Goal: Information Seeking & Learning: Learn about a topic

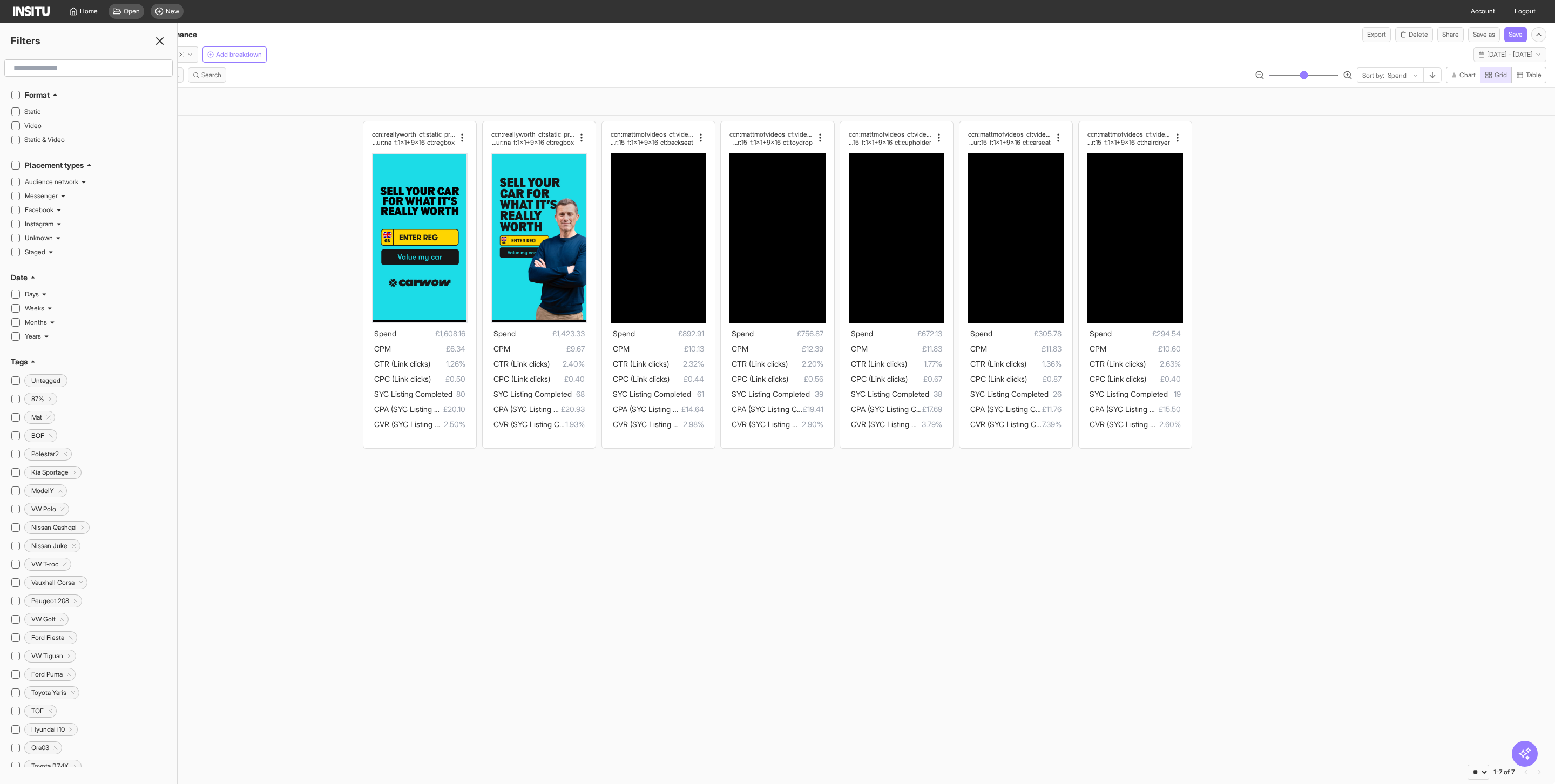
select select "**"
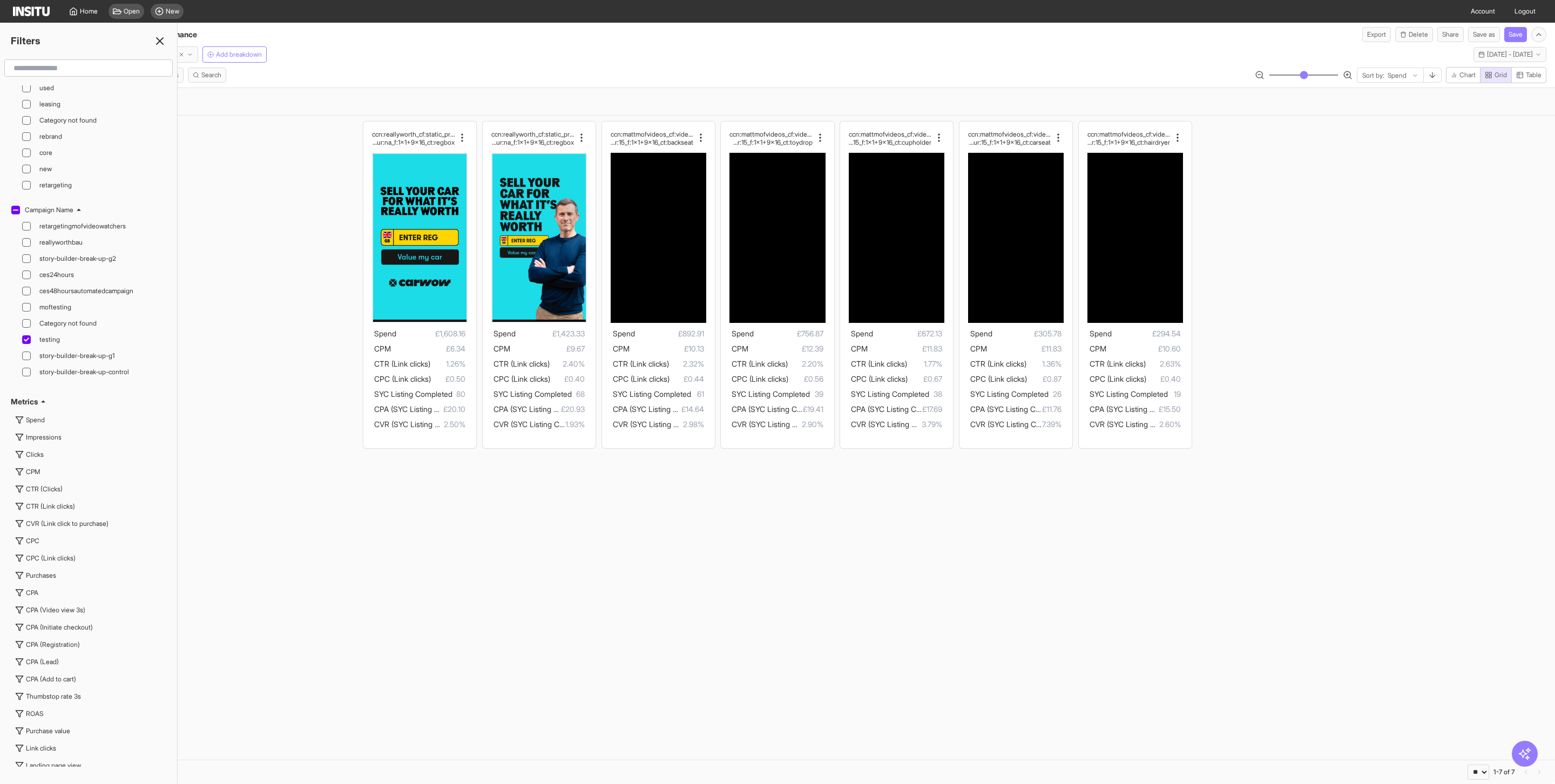
scroll to position [2293, 0]
click at [159, 38] on icon at bounding box center [159, 40] width 13 height 13
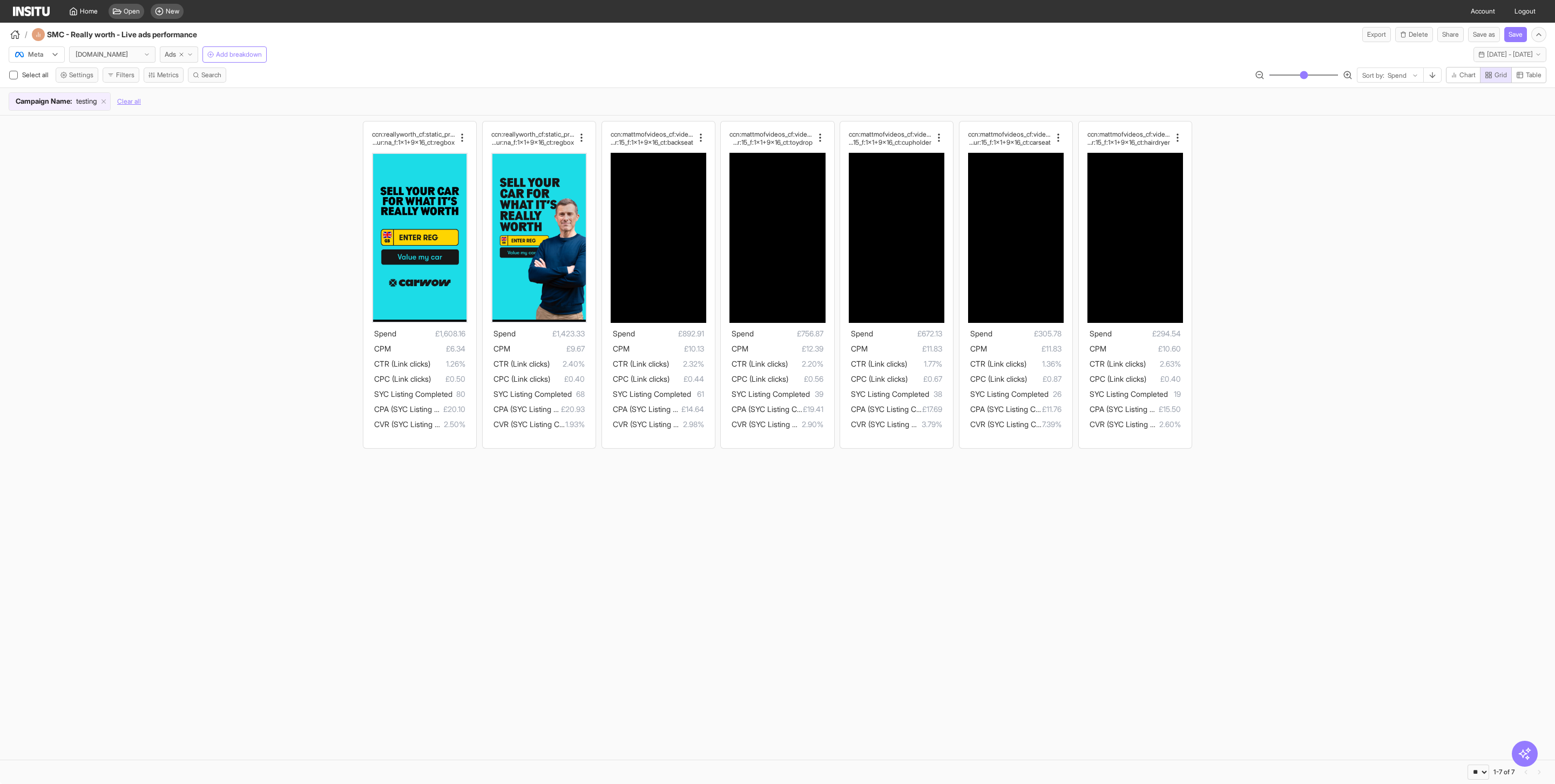
click at [85, 105] on span "testing" at bounding box center [86, 101] width 21 height 11
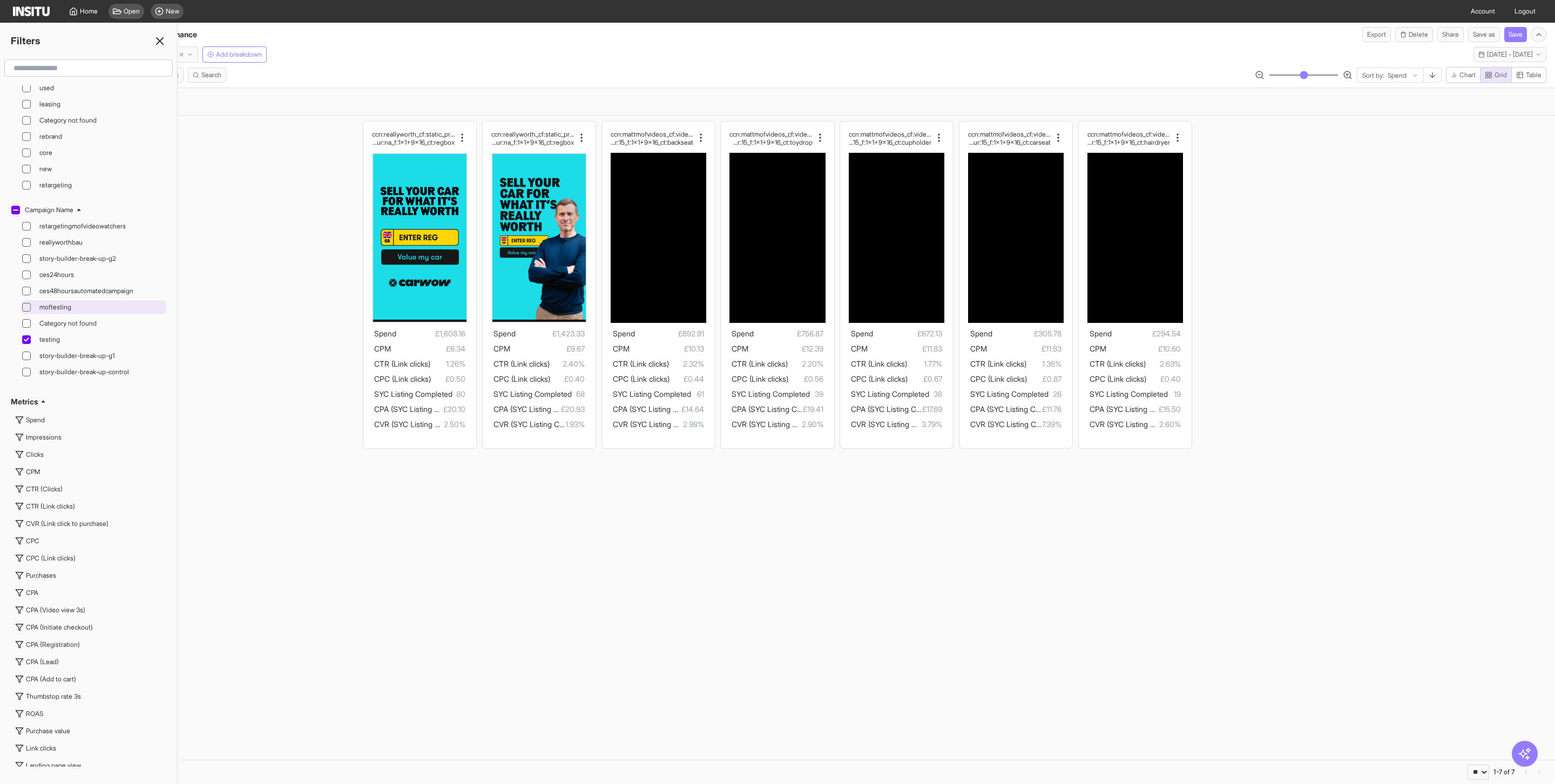
click at [26, 310] on icon at bounding box center [26, 307] width 5 height 5
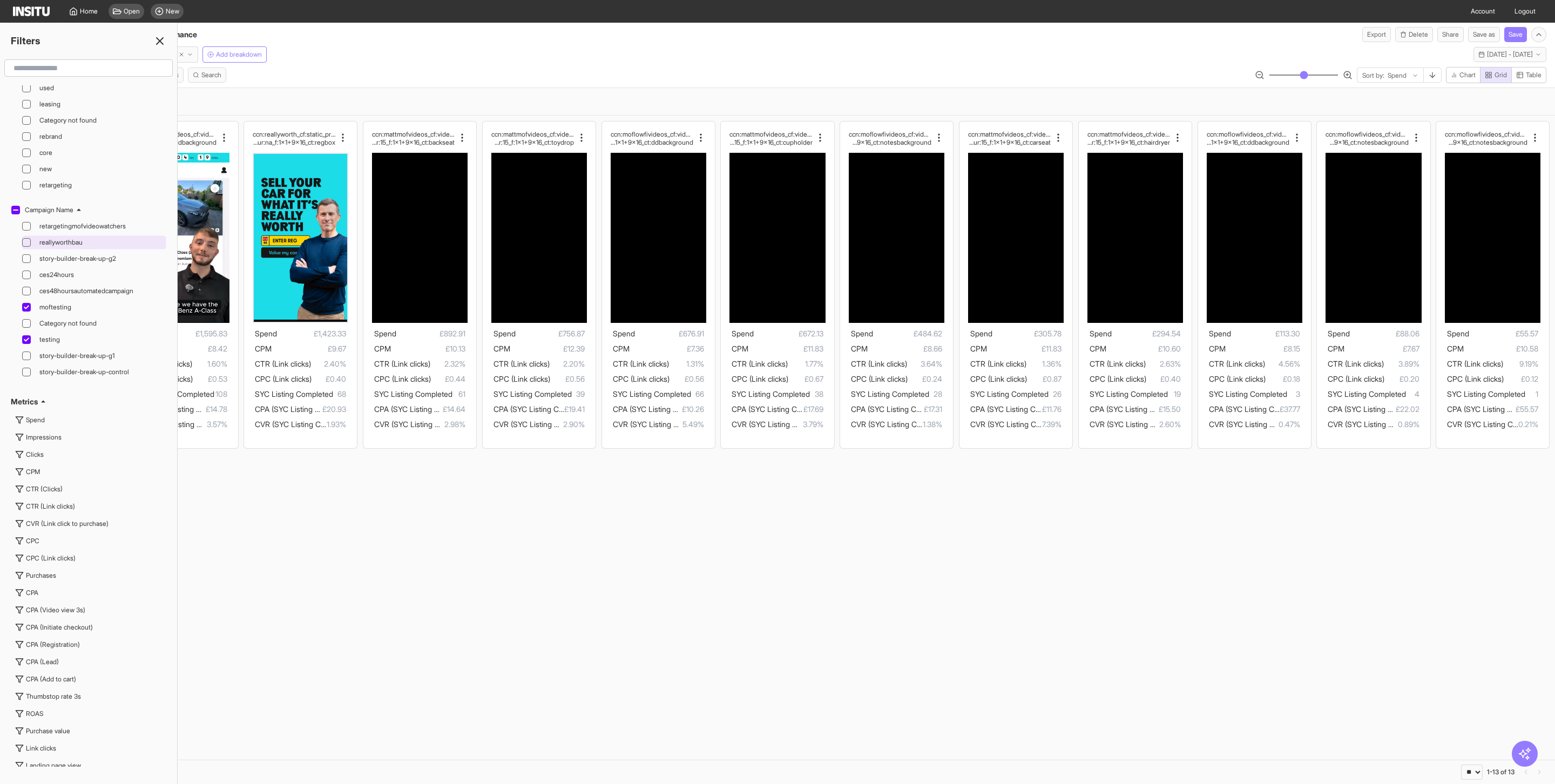
click at [30, 247] on div at bounding box center [27, 242] width 8 height 8
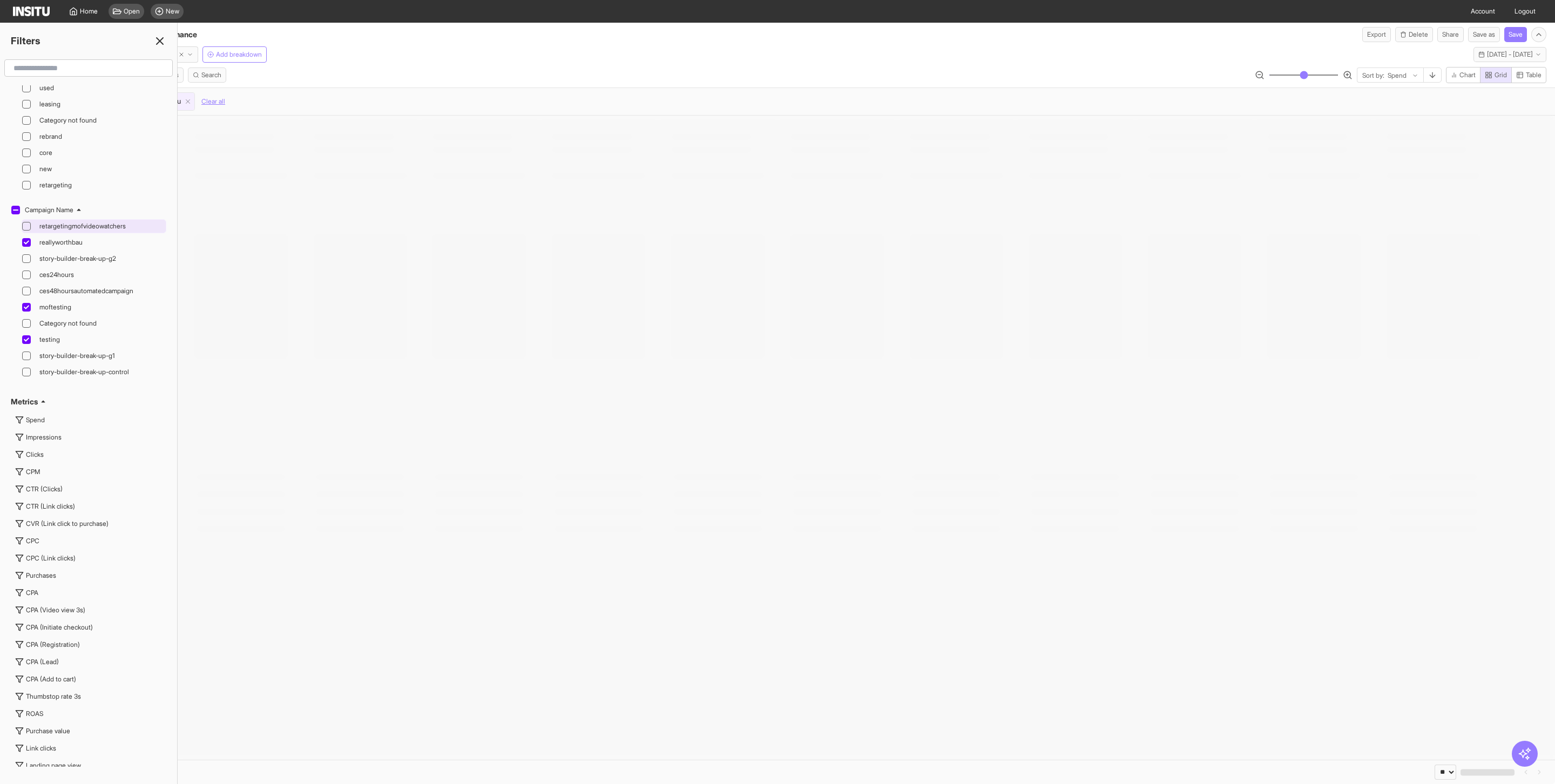
click at [28, 228] on icon at bounding box center [26, 226] width 5 height 4
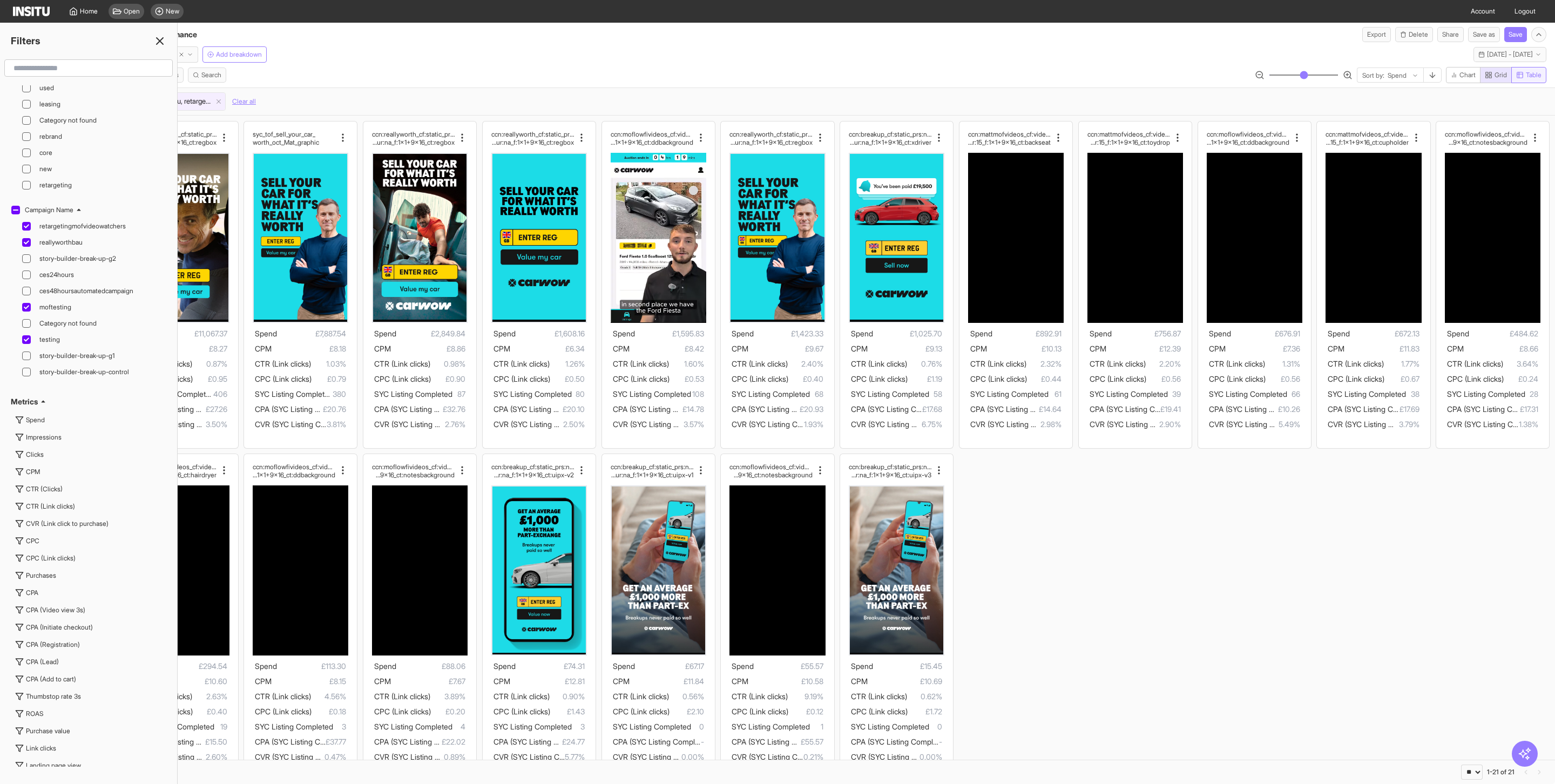
click at [1528, 78] on span "Table" at bounding box center [1534, 75] width 16 height 8
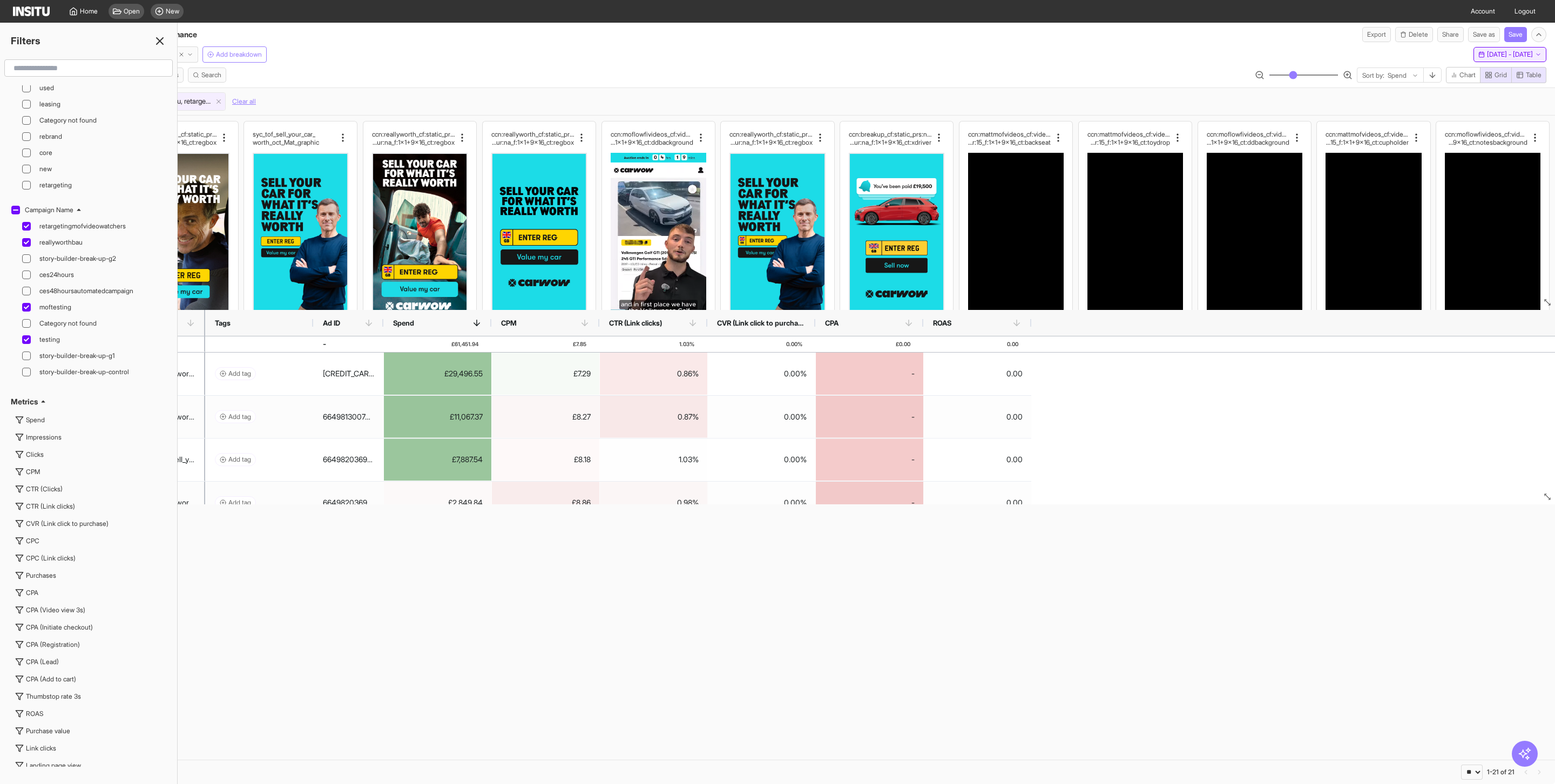
click at [1496, 54] on span "[DATE] - [DATE]" at bounding box center [1510, 54] width 46 height 8
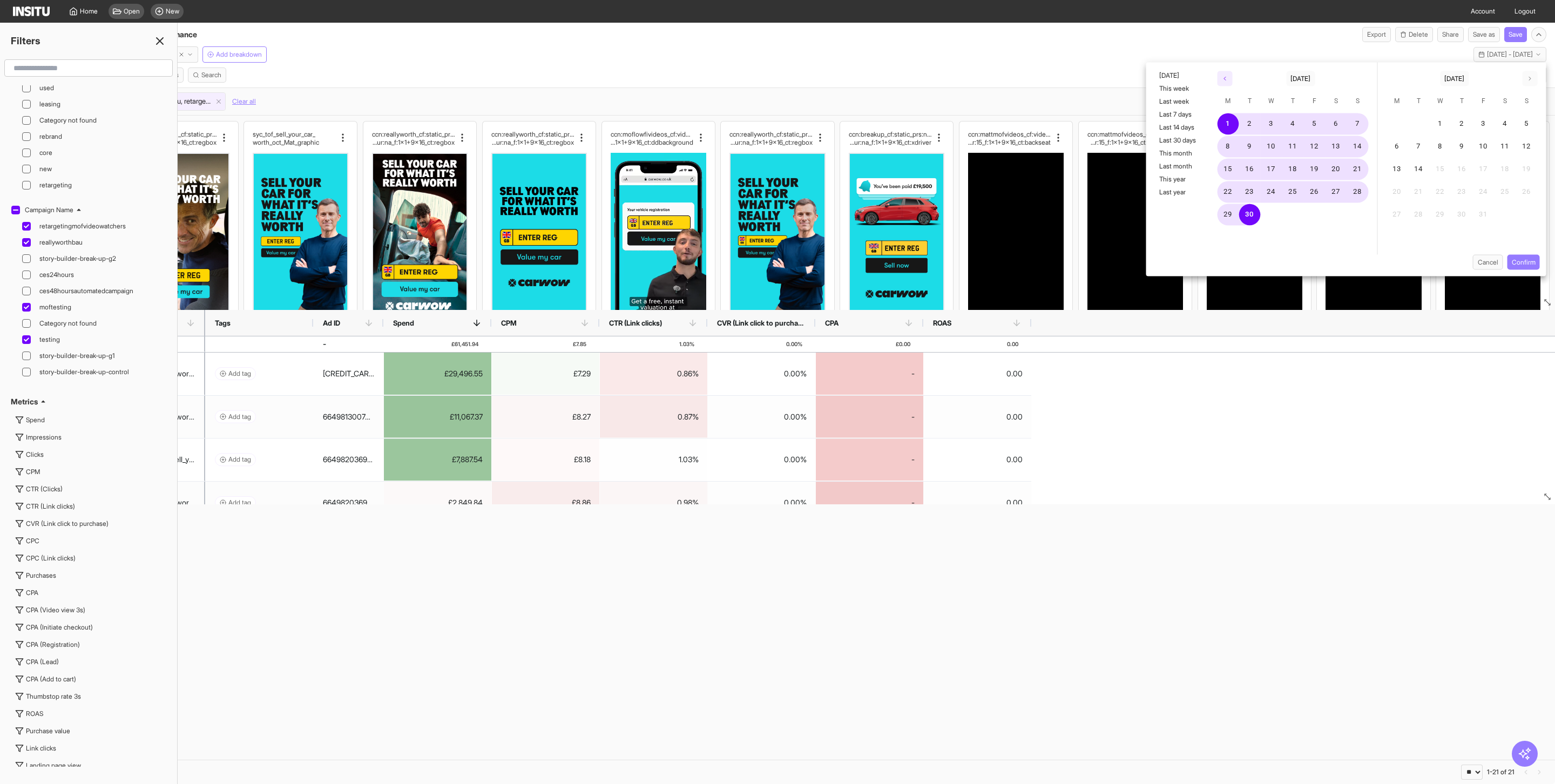
click at [1222, 76] on icon "button" at bounding box center [1225, 78] width 7 height 7
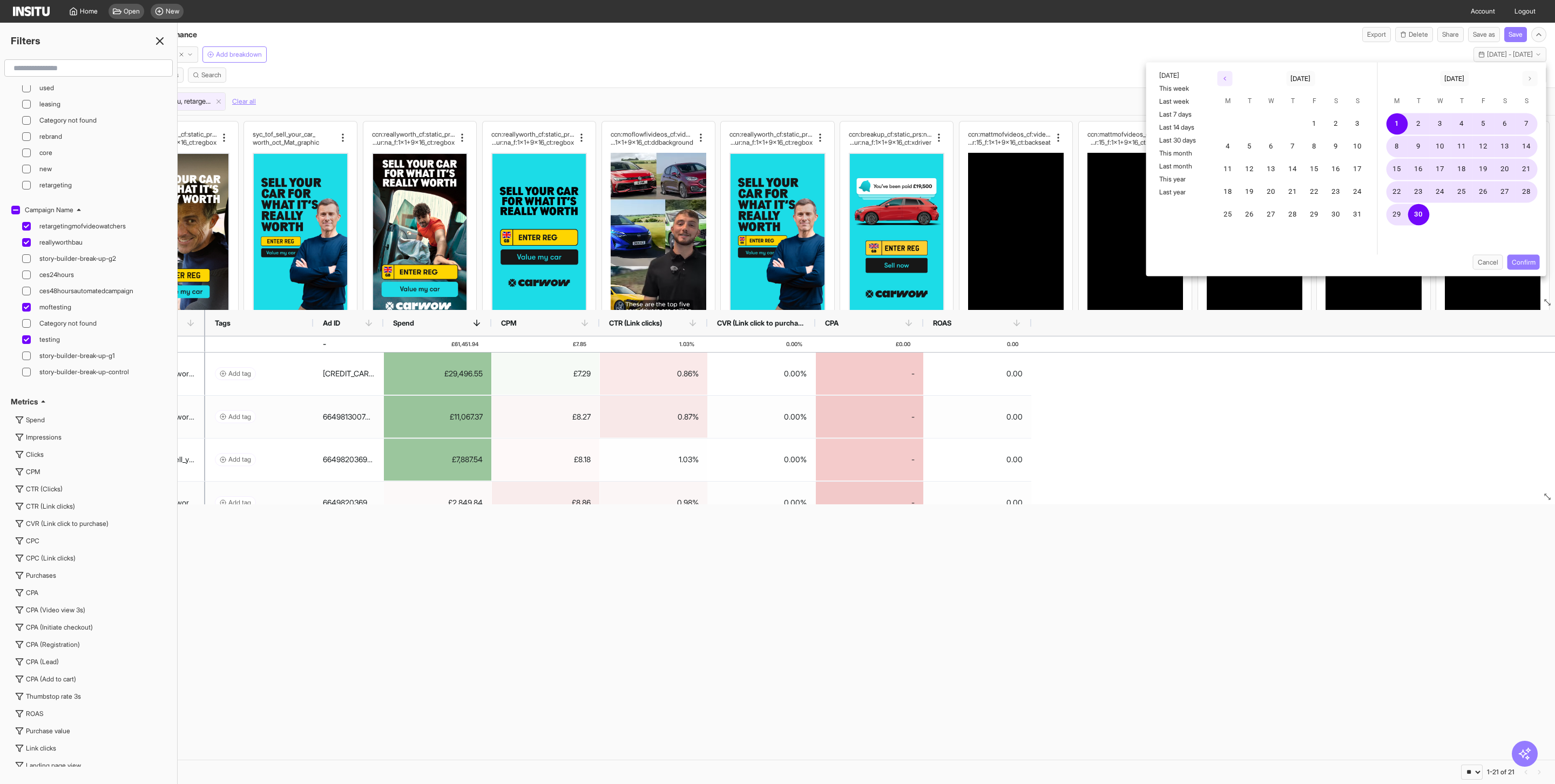
click at [1222, 76] on icon "button" at bounding box center [1225, 78] width 7 height 7
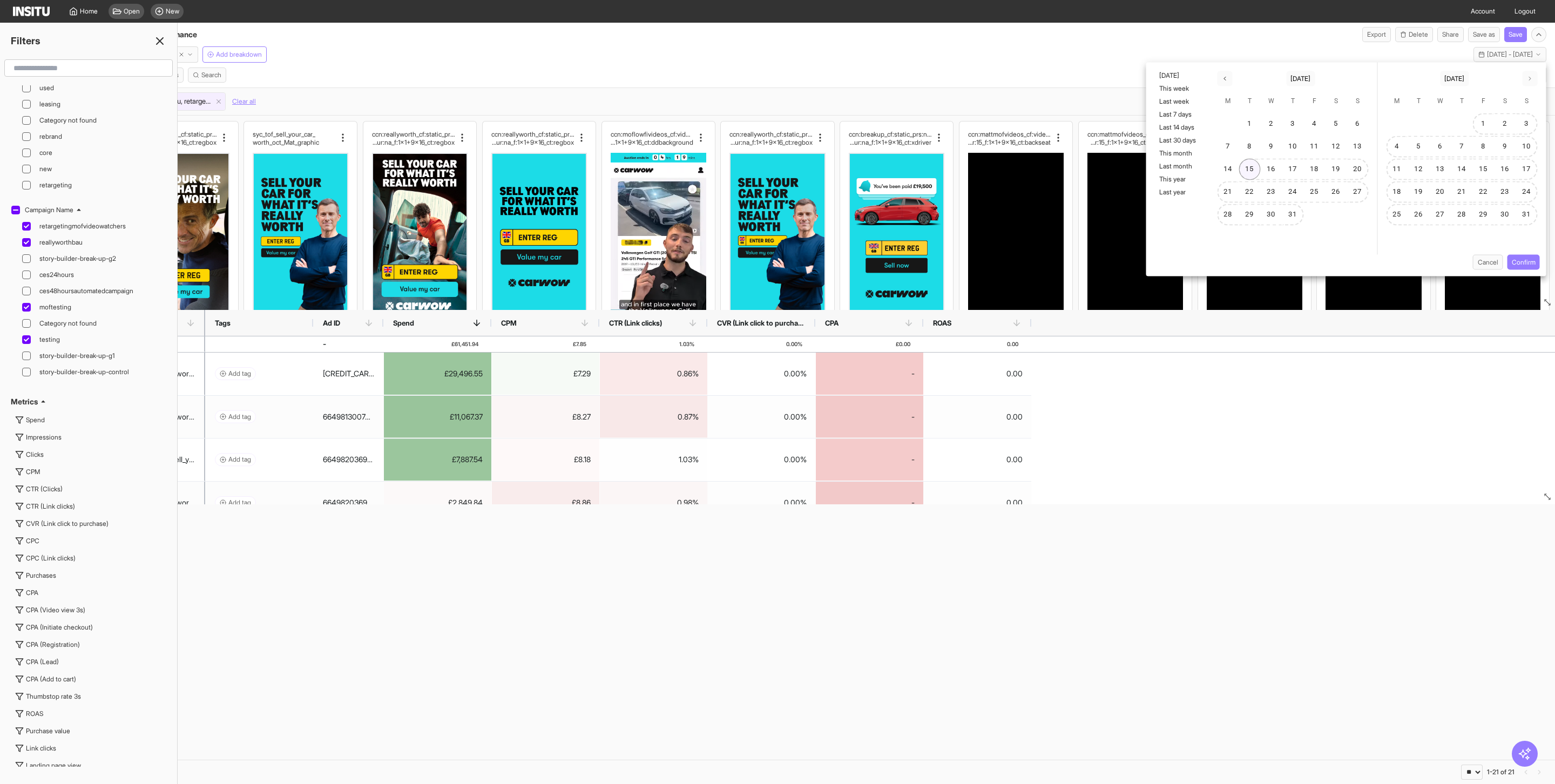
click at [1256, 168] on button "15" at bounding box center [1250, 170] width 22 height 22
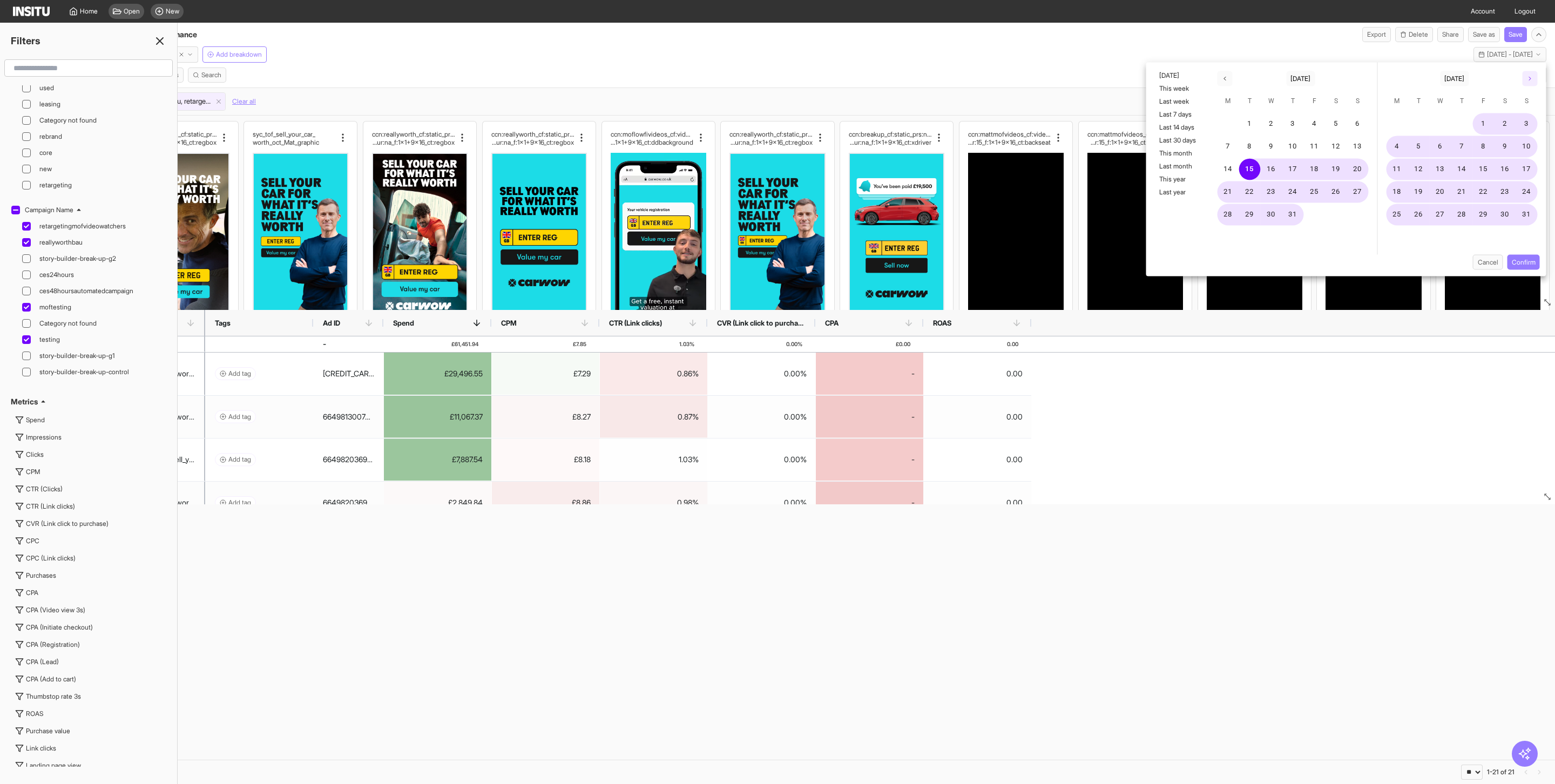
click at [1527, 79] on icon "button" at bounding box center [1530, 78] width 7 height 7
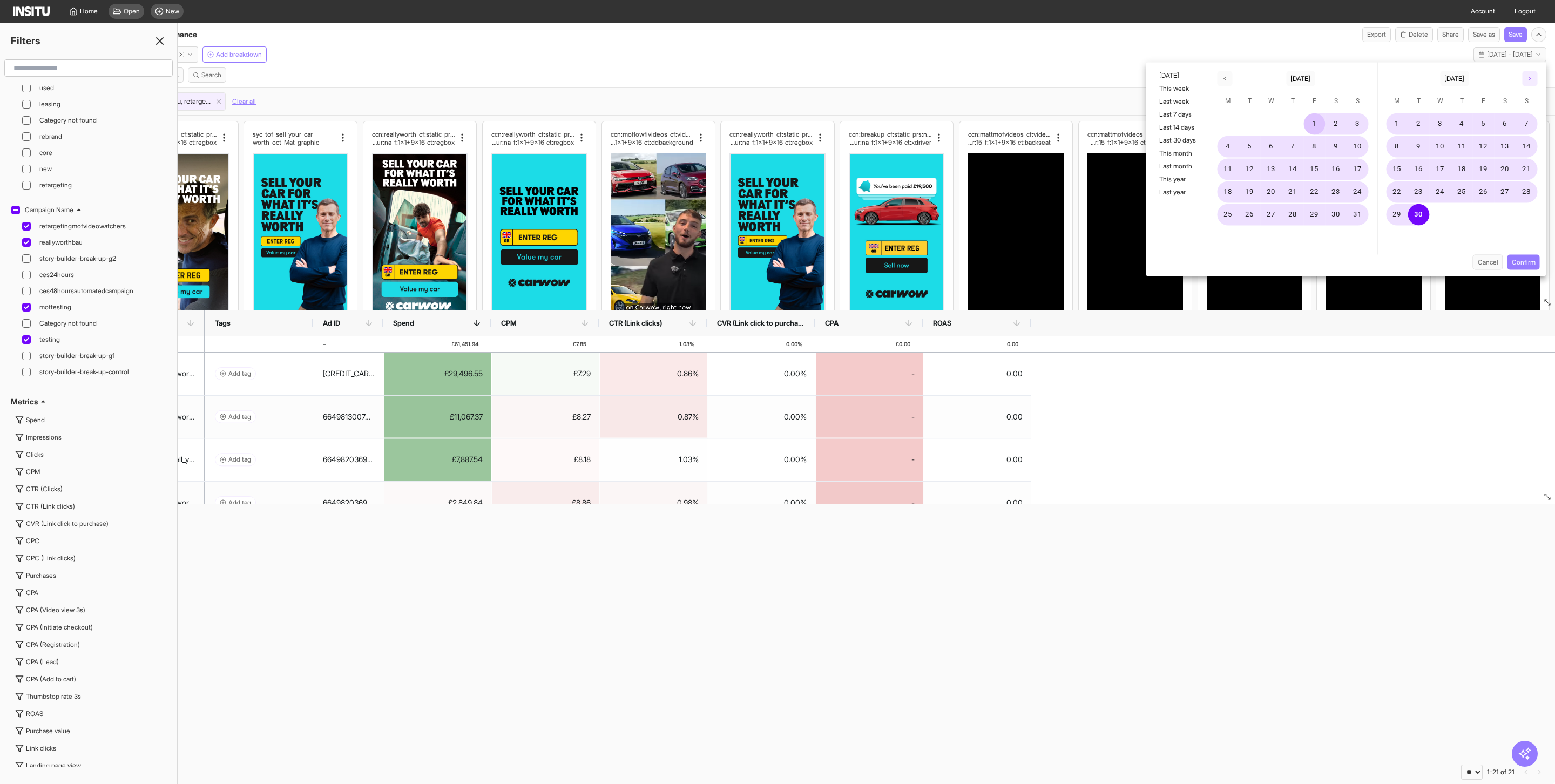
click at [1527, 79] on icon "button" at bounding box center [1530, 78] width 7 height 7
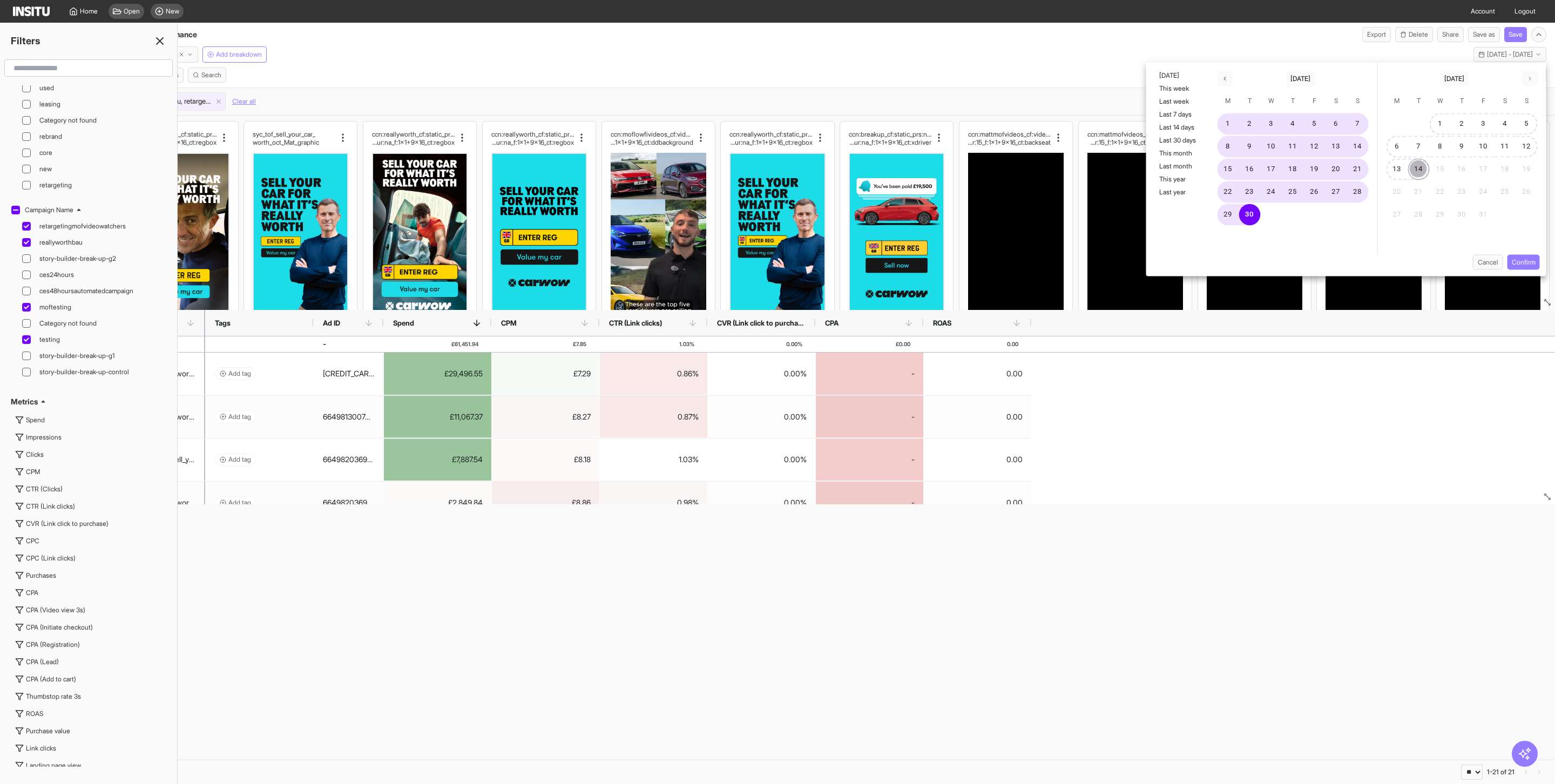
click at [1421, 166] on button "14" at bounding box center [1419, 170] width 22 height 22
click at [1524, 260] on button "Confirm" at bounding box center [1524, 262] width 33 height 15
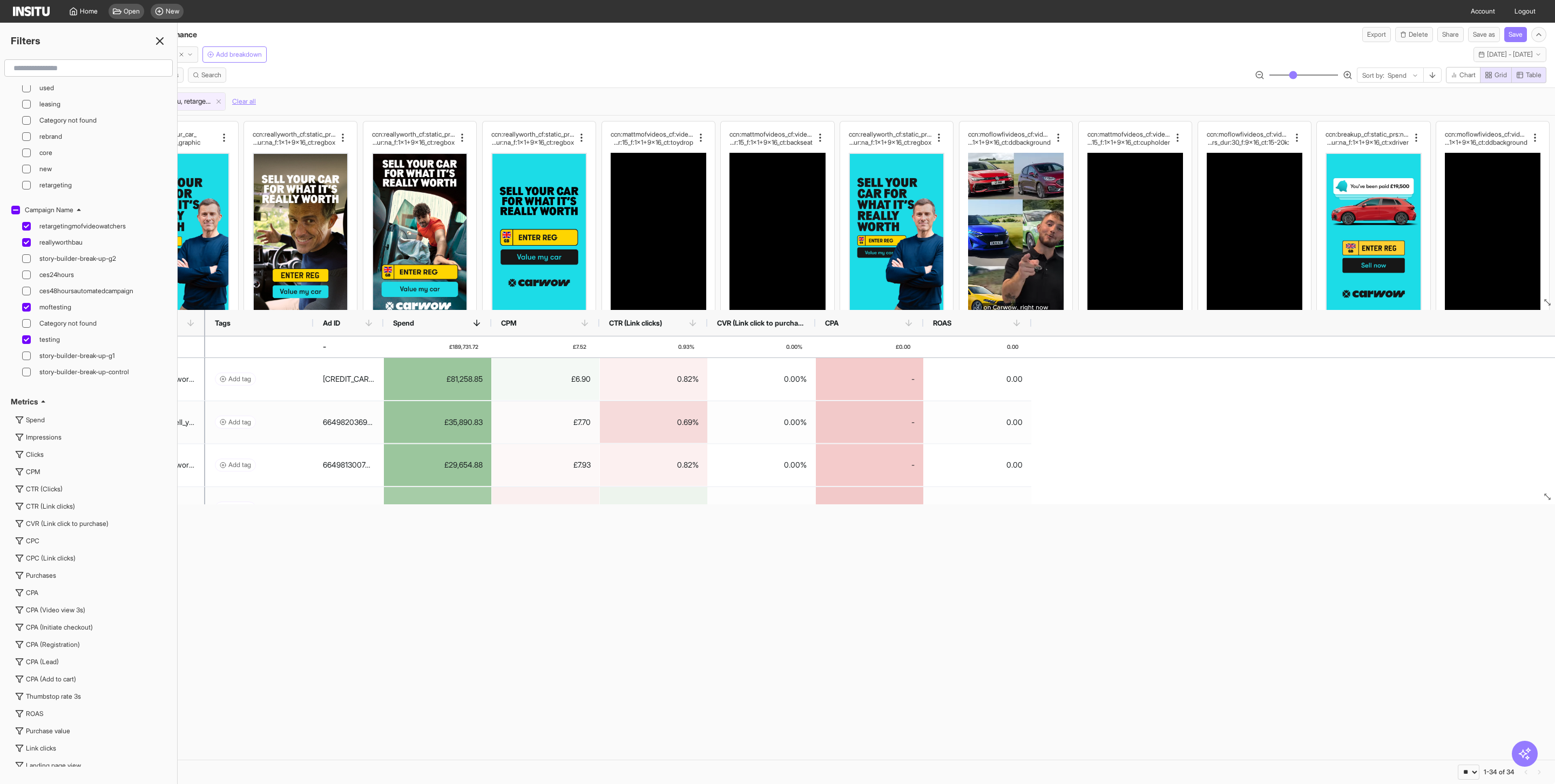
click at [278, 88] on div "Campaign Name : testing, moftesting, reallyworthbau, retargetingmofvideowatcher…" at bounding box center [778, 101] width 1555 height 28
click at [165, 40] on icon at bounding box center [159, 40] width 13 height 13
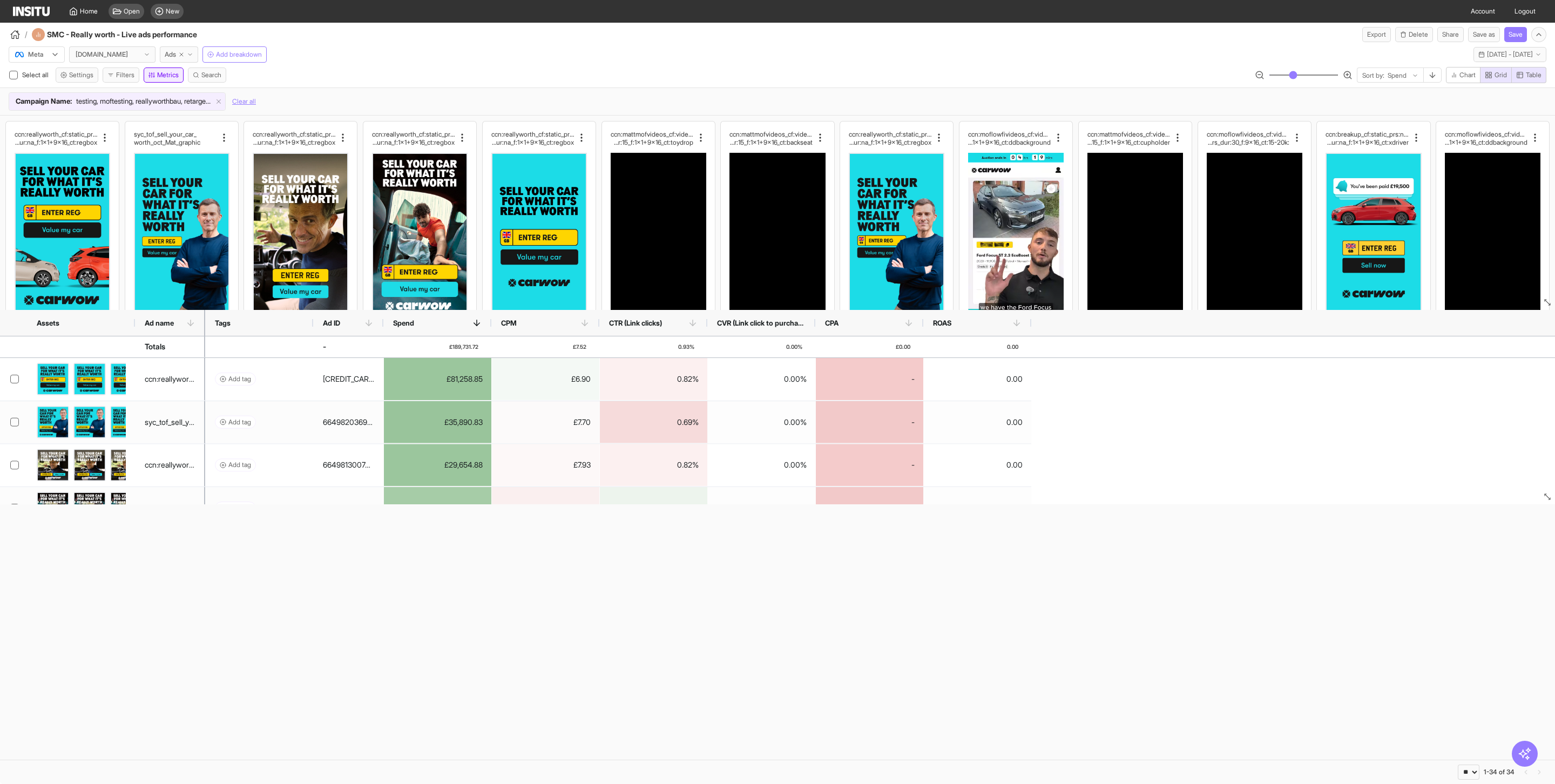
click at [172, 81] on button "Metrics" at bounding box center [164, 75] width 40 height 15
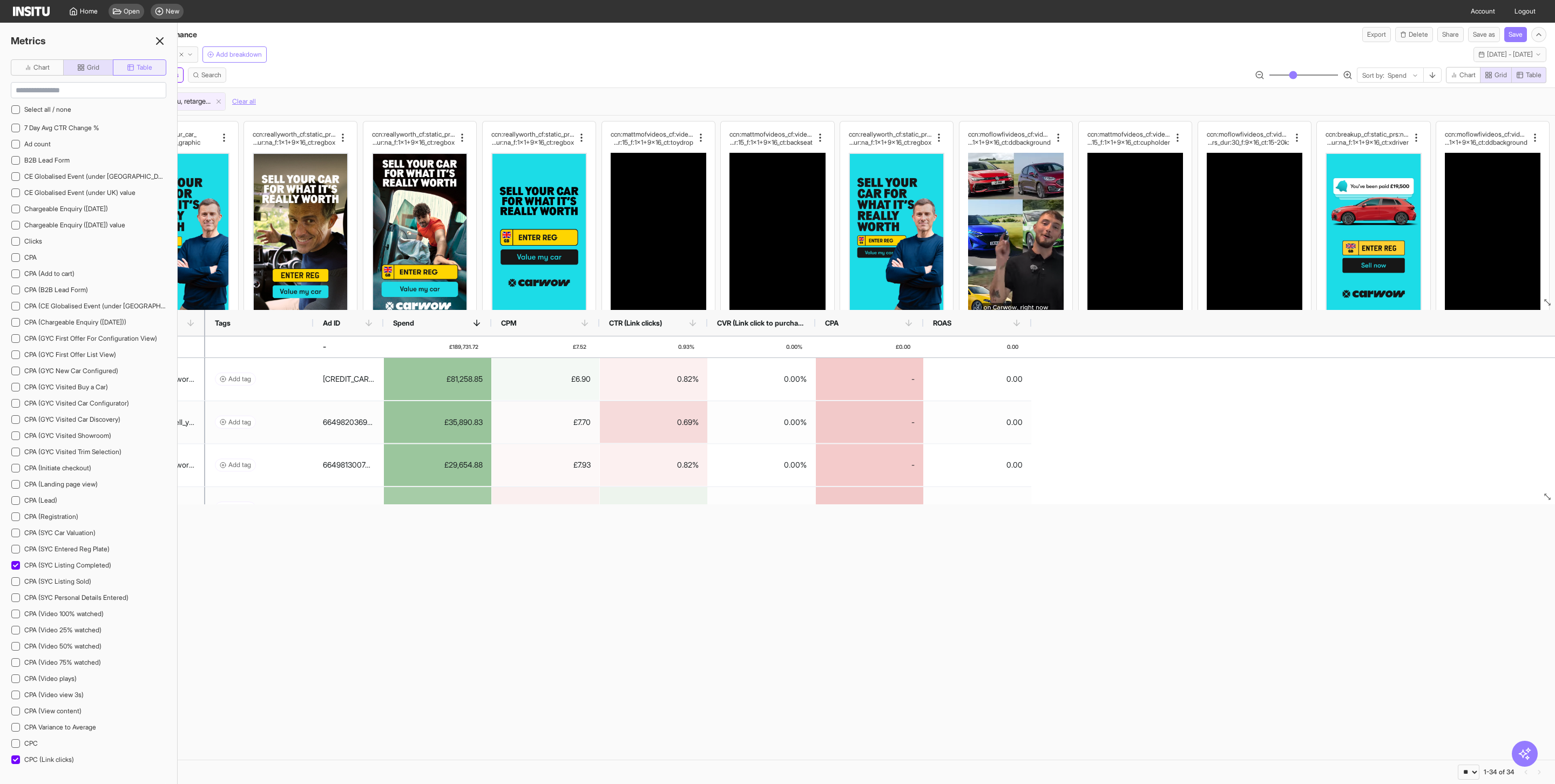
click at [136, 66] on span "Table" at bounding box center [144, 68] width 16 height 8
click at [91, 89] on input at bounding box center [89, 90] width 155 height 15
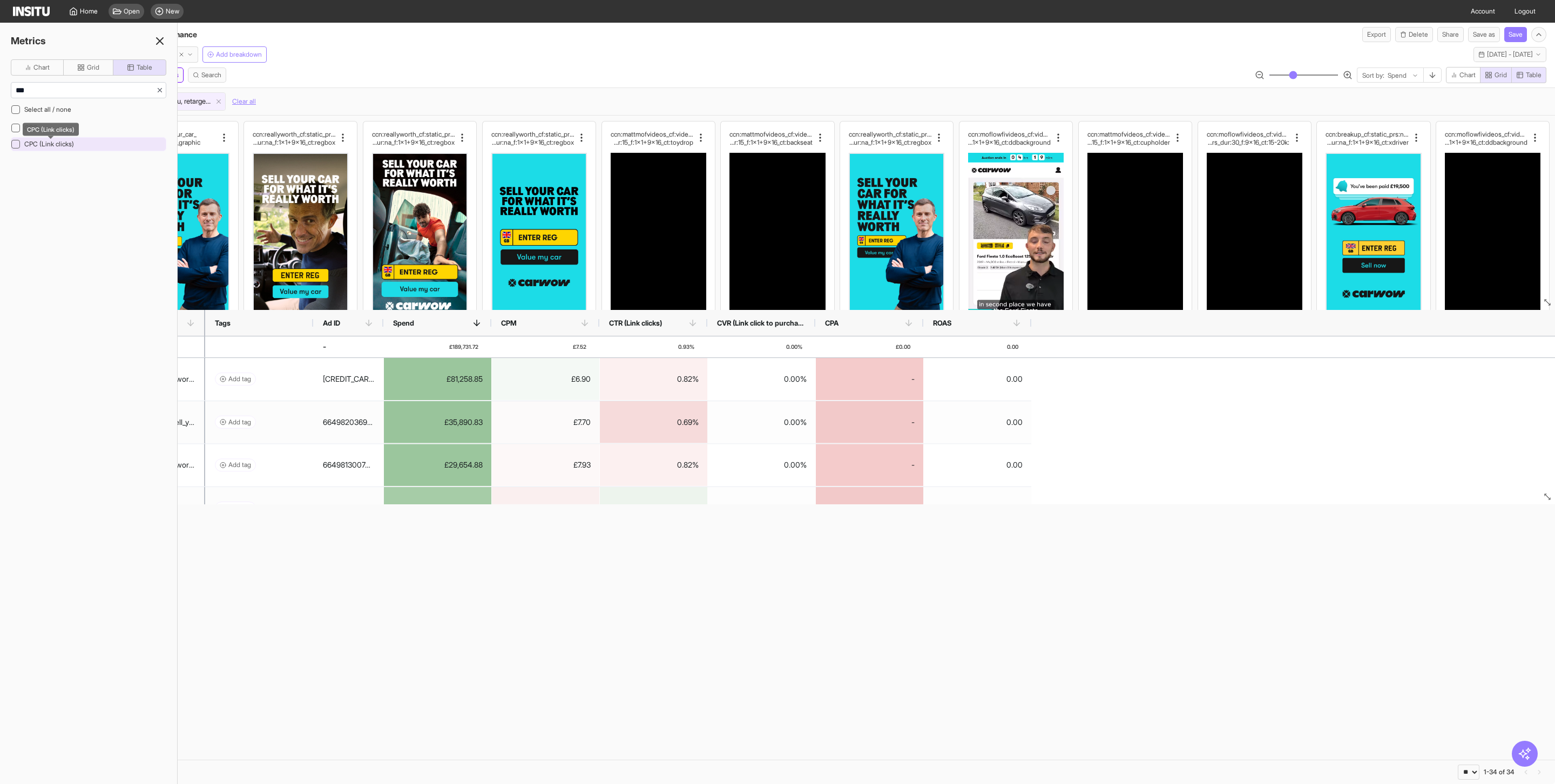
click at [66, 145] on span "CPC (Link clicks)" at bounding box center [49, 144] width 49 height 8
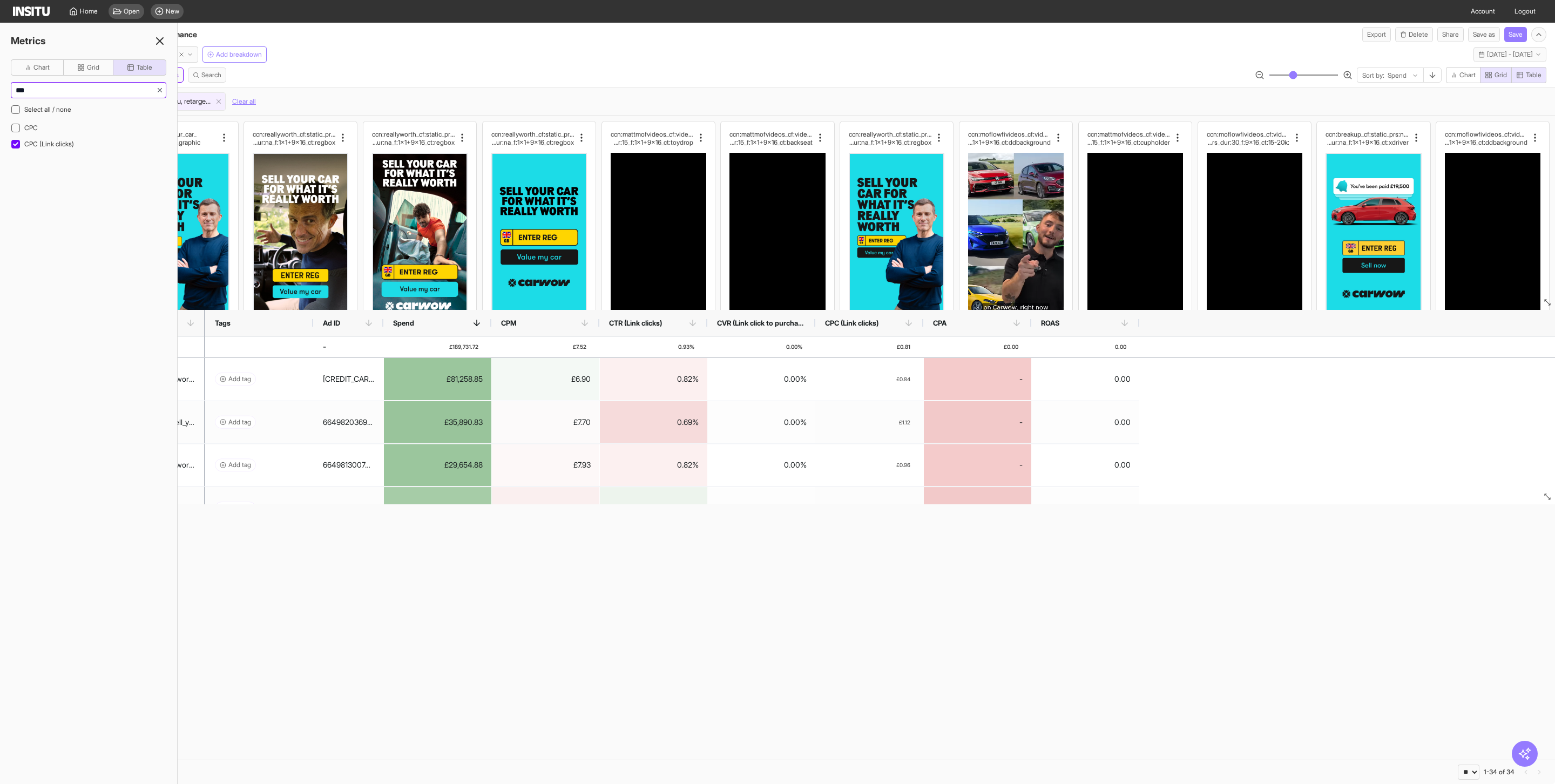
click at [59, 89] on input "***" at bounding box center [84, 90] width 145 height 15
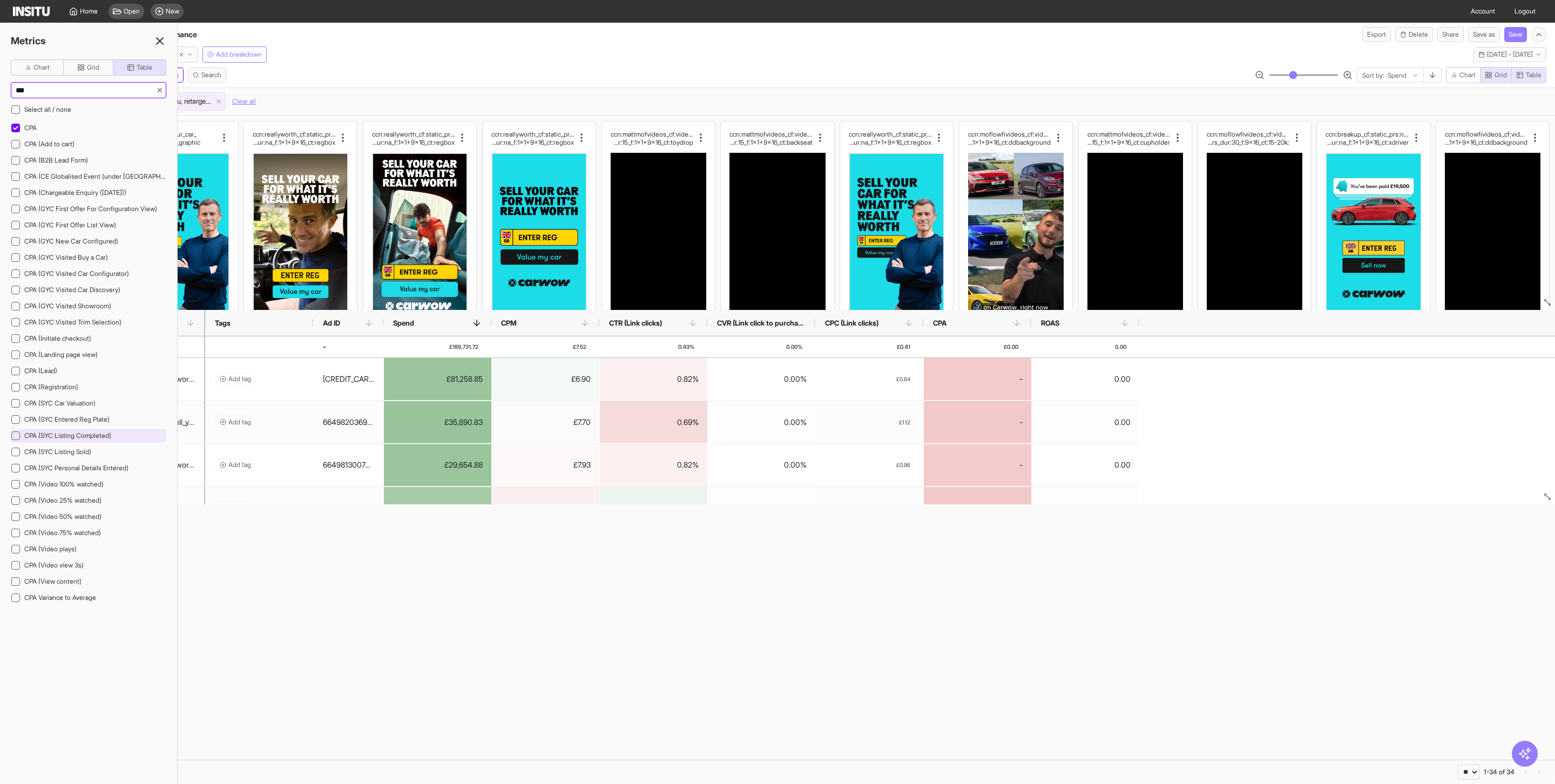
type input "***"
click at [74, 442] on div "CPA (SYC Listing Completed)" at bounding box center [89, 435] width 156 height 14
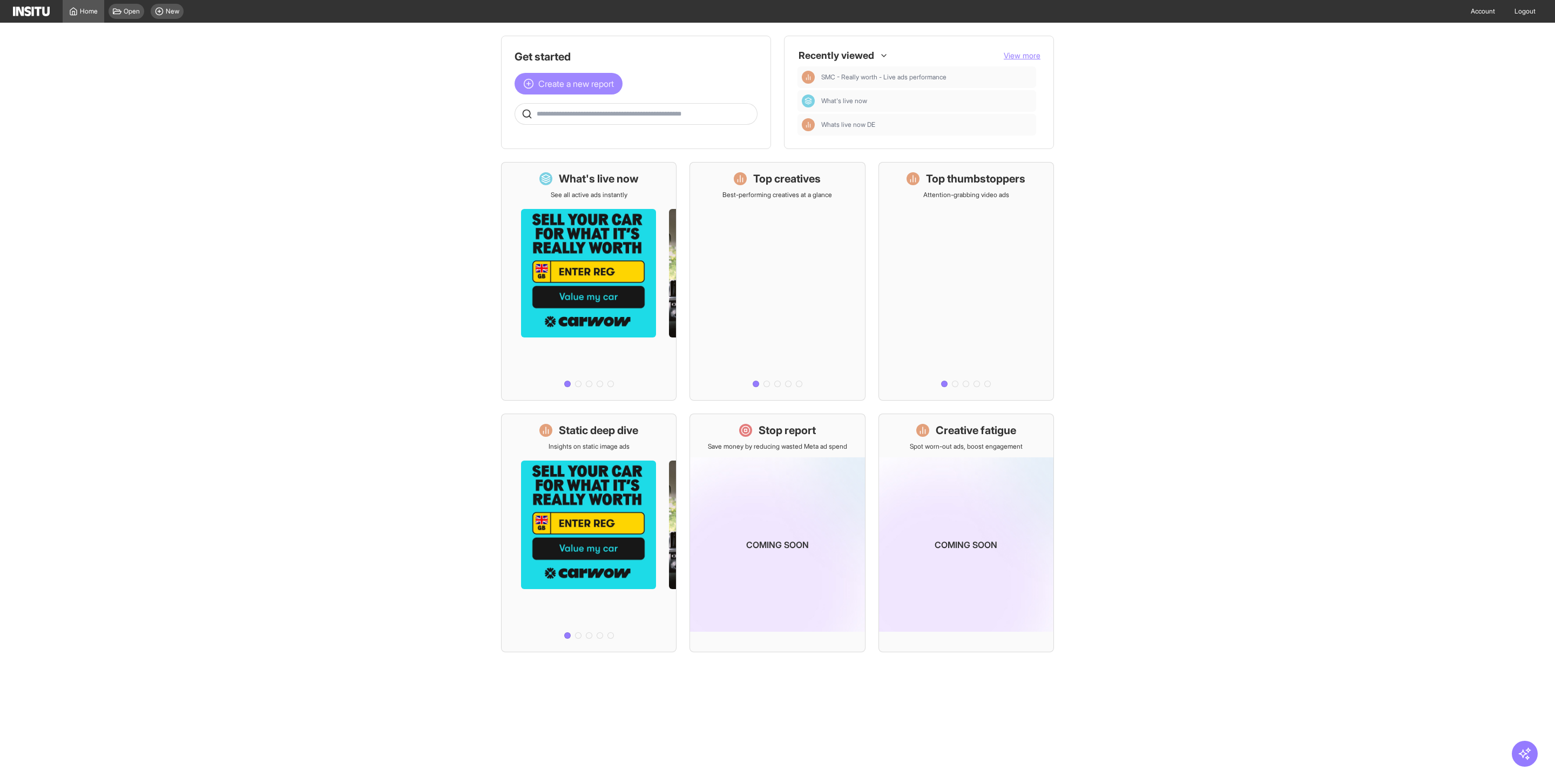
click at [573, 89] on span "Create a new report" at bounding box center [576, 83] width 75 height 13
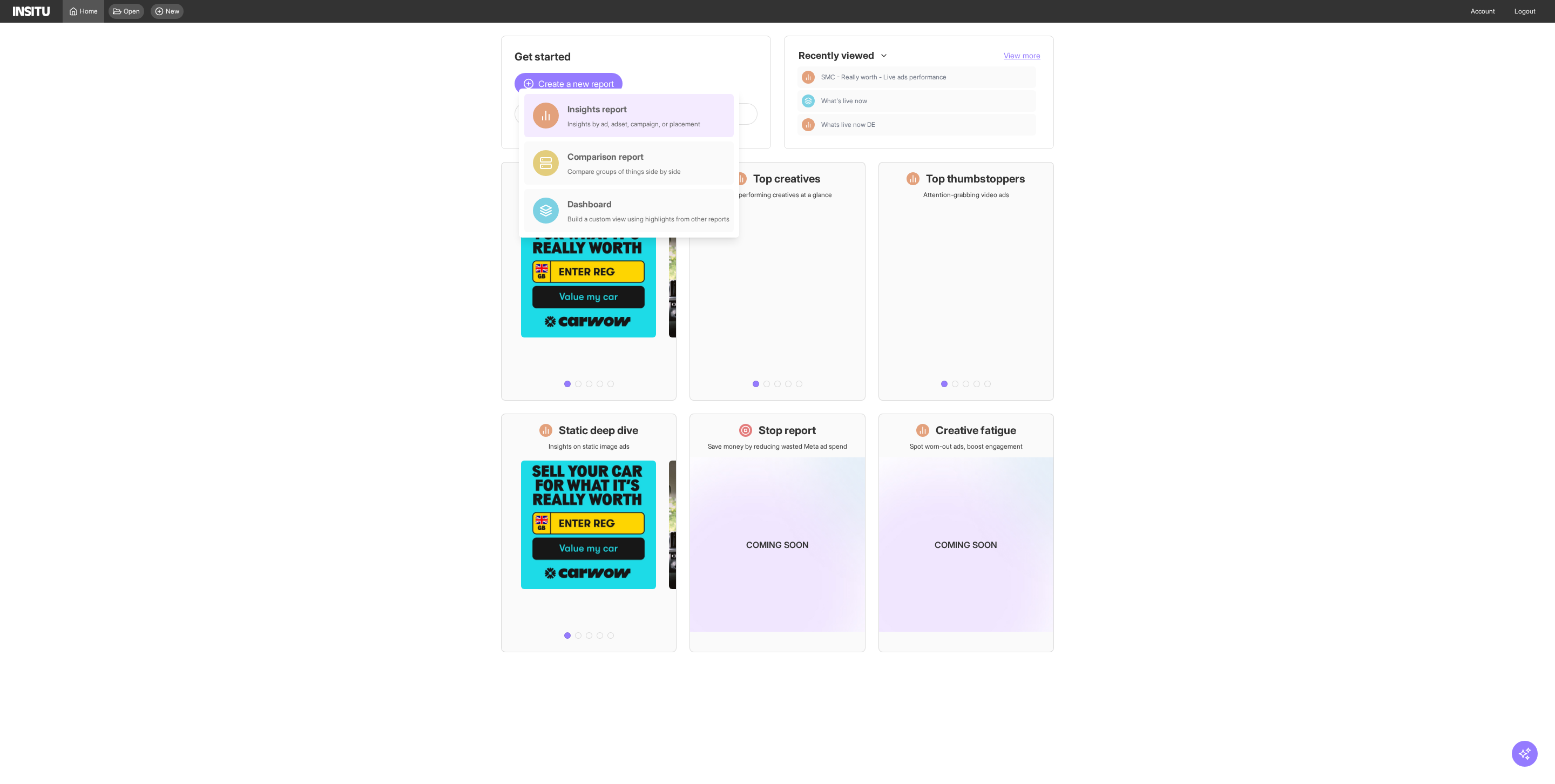
click at [608, 118] on div "Insights report Insights by ad, adset, campaign, or placement" at bounding box center [634, 115] width 133 height 26
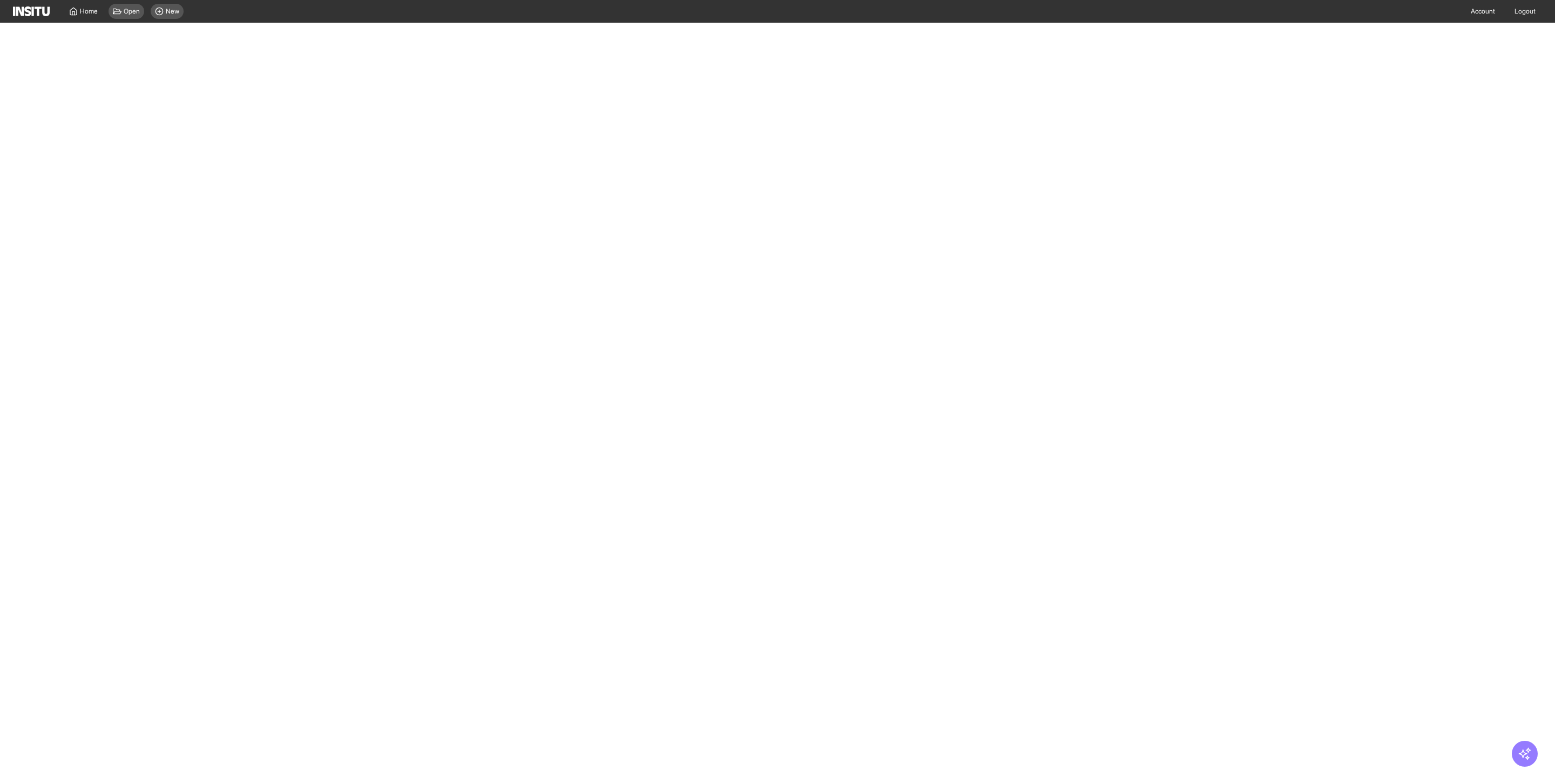
select select "**"
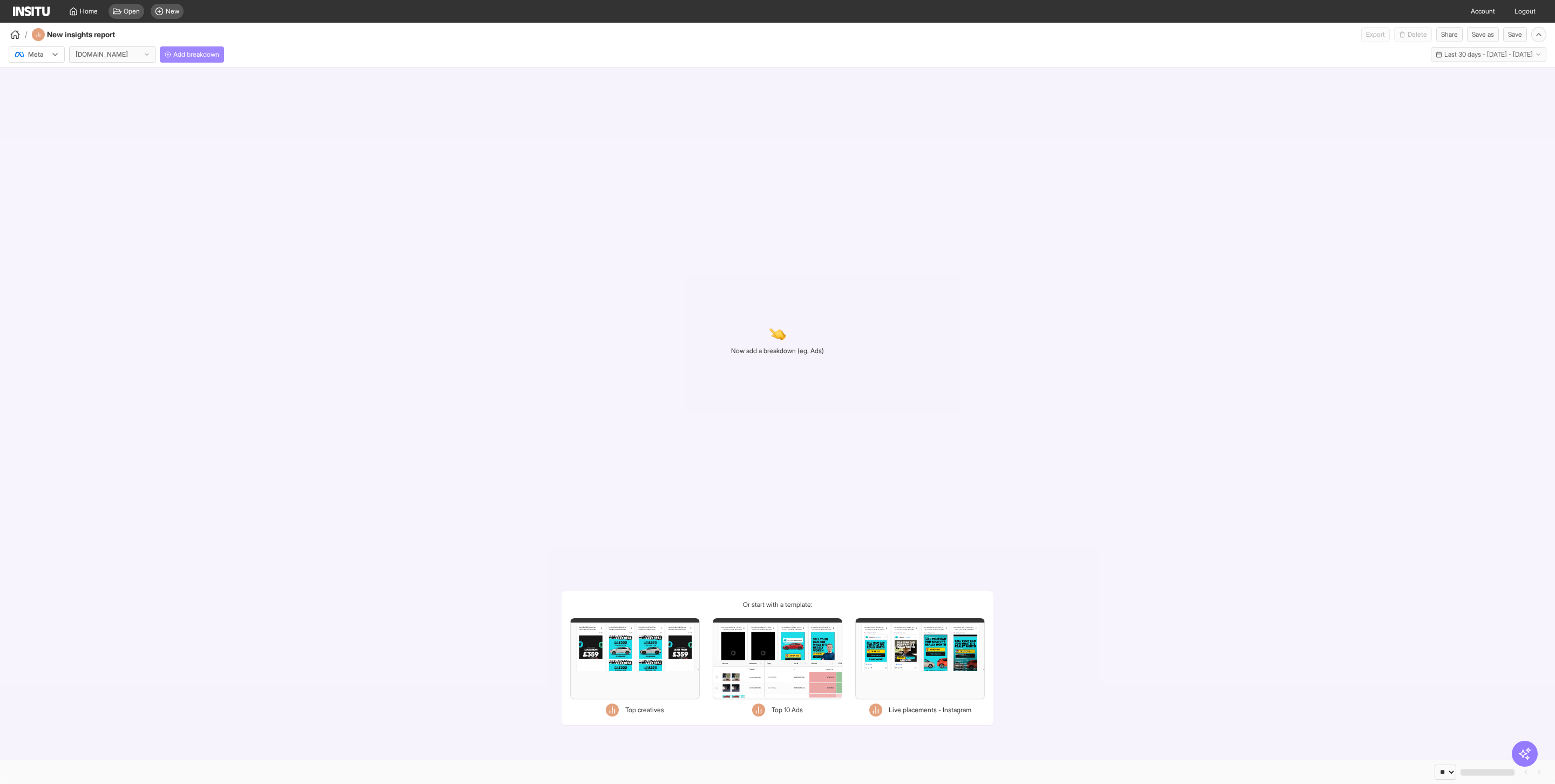
click at [195, 56] on span "Add breakdown" at bounding box center [196, 54] width 46 height 8
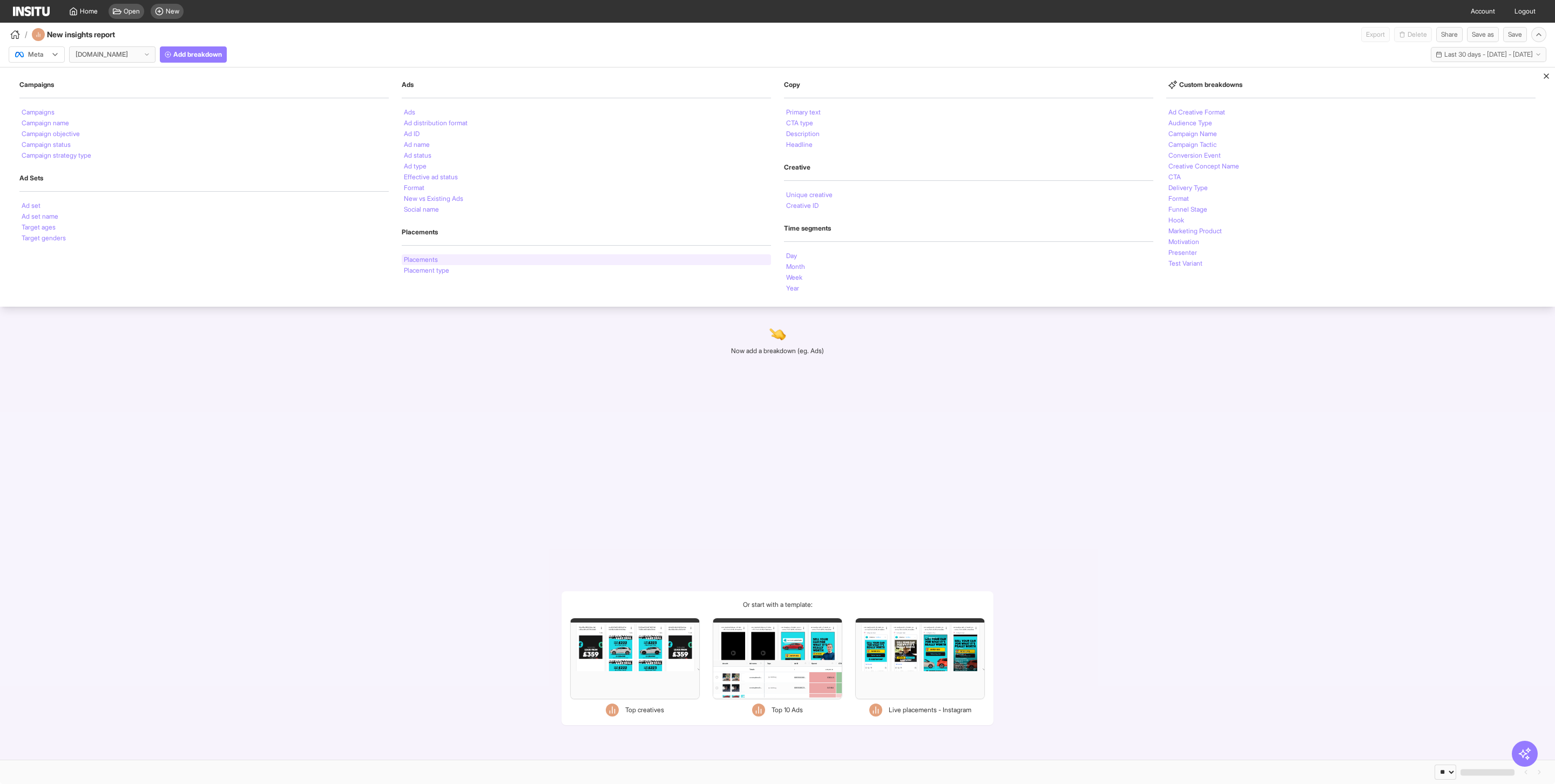
click at [428, 259] on li "Placements" at bounding box center [421, 260] width 34 height 7
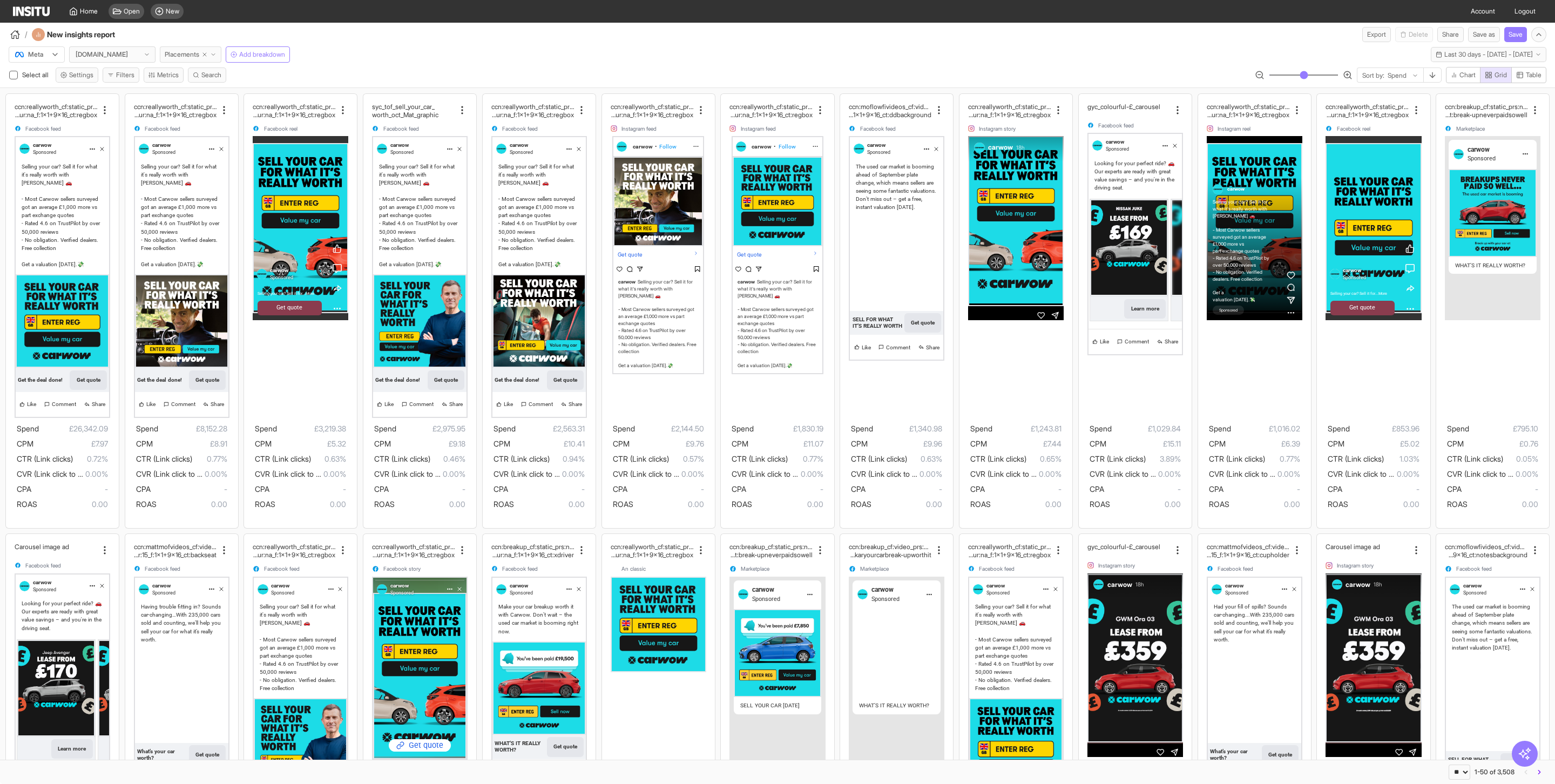
click at [182, 54] on span "Placements" at bounding box center [182, 54] width 34 height 8
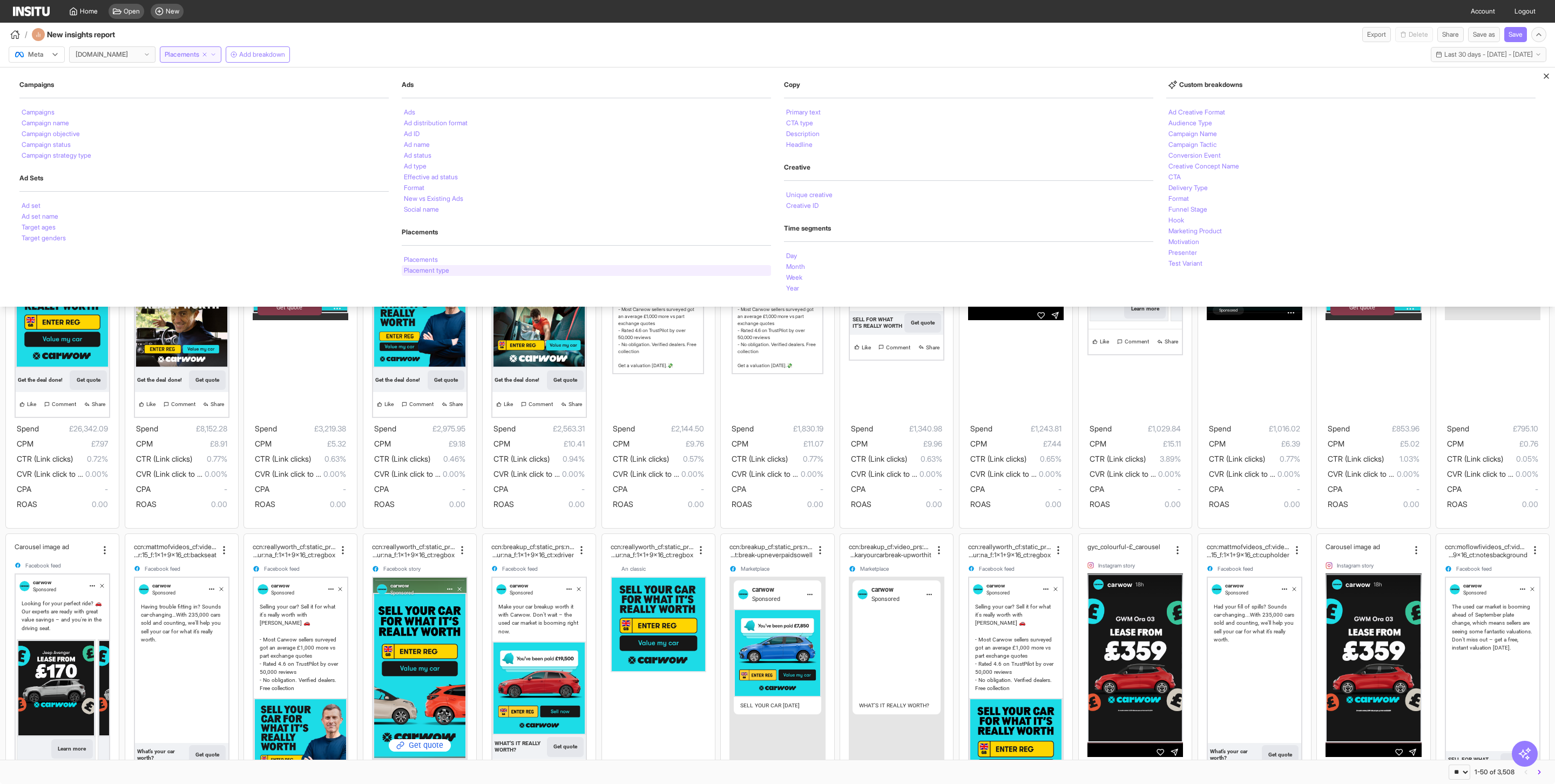
click at [434, 271] on li "Placement type" at bounding box center [426, 270] width 45 height 7
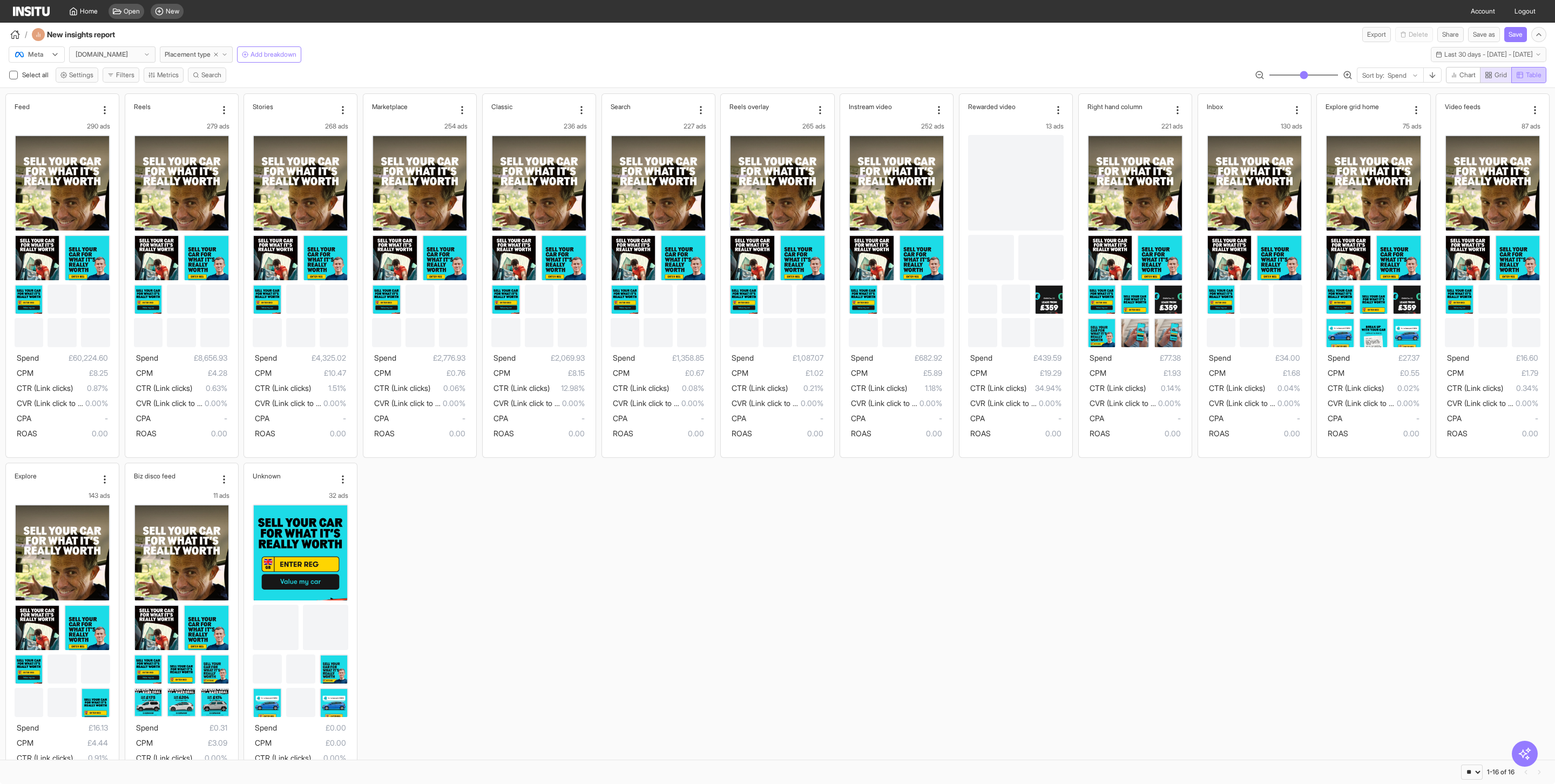
click at [1527, 77] on span "Table" at bounding box center [1534, 75] width 16 height 8
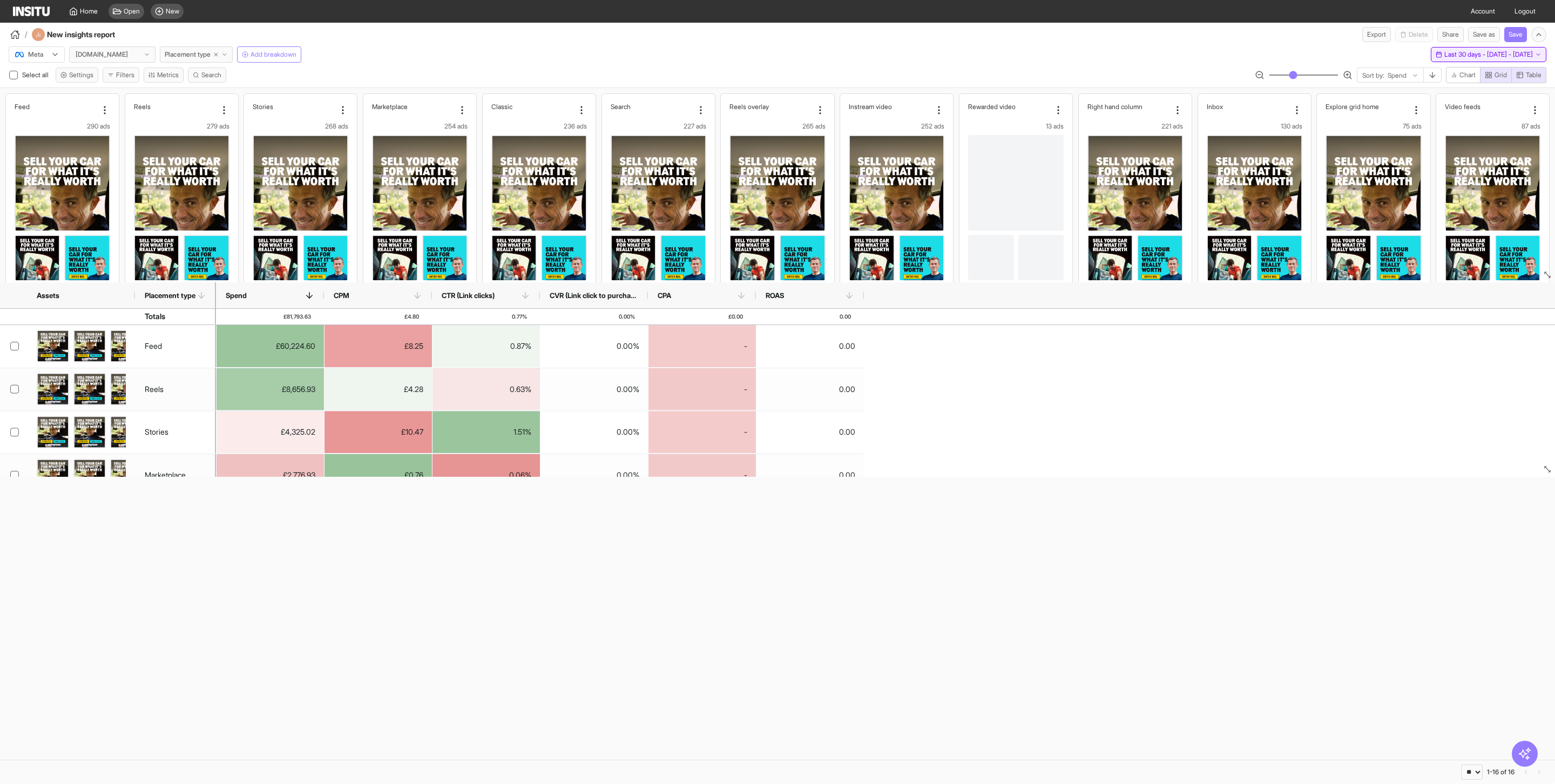
click at [1489, 54] on span "Last 30 days - [DATE] - [DATE]" at bounding box center [1489, 54] width 89 height 8
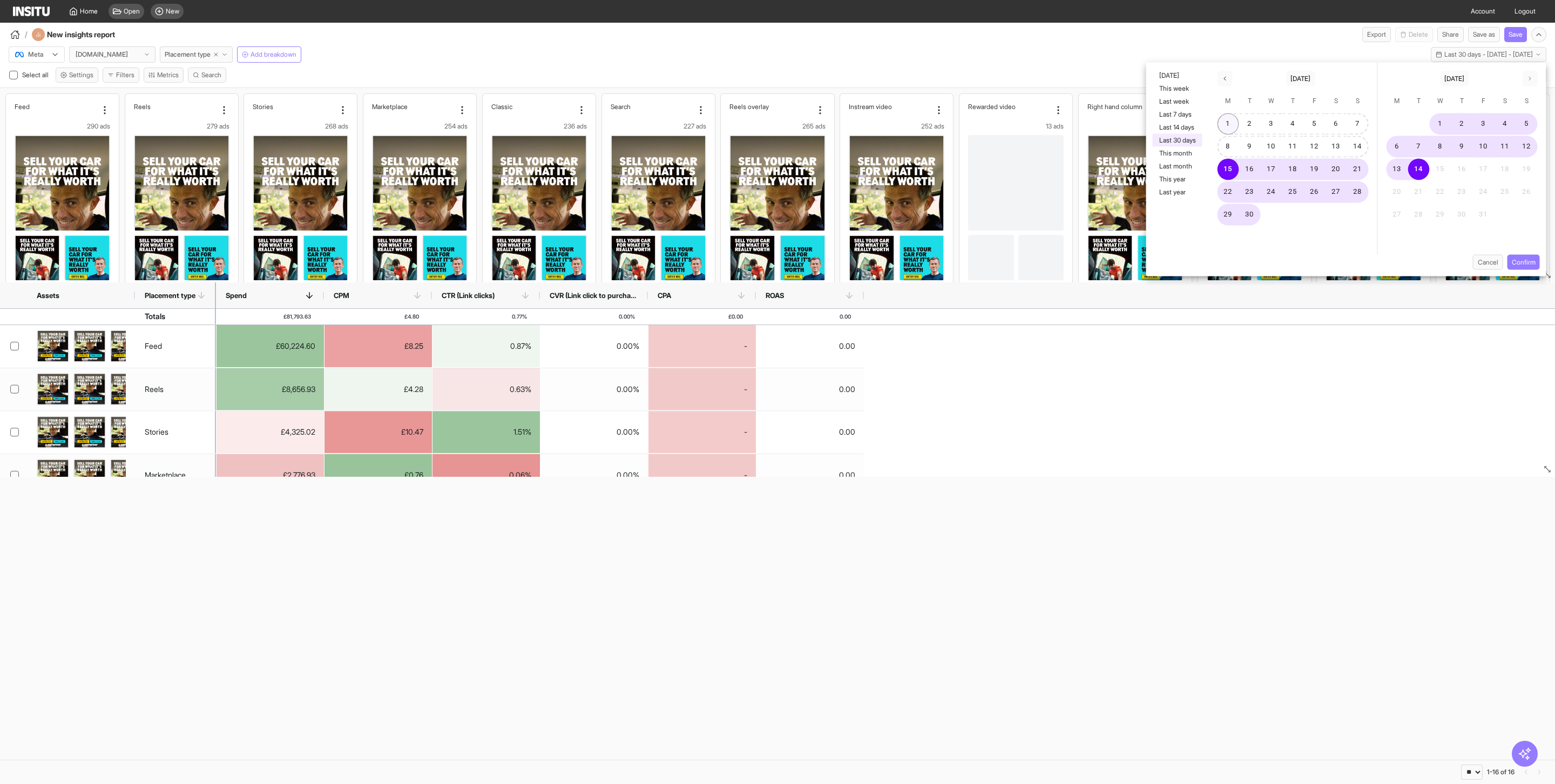
click at [1229, 120] on button "1" at bounding box center [1228, 124] width 22 height 22
click at [1251, 207] on button "30" at bounding box center [1250, 215] width 22 height 22
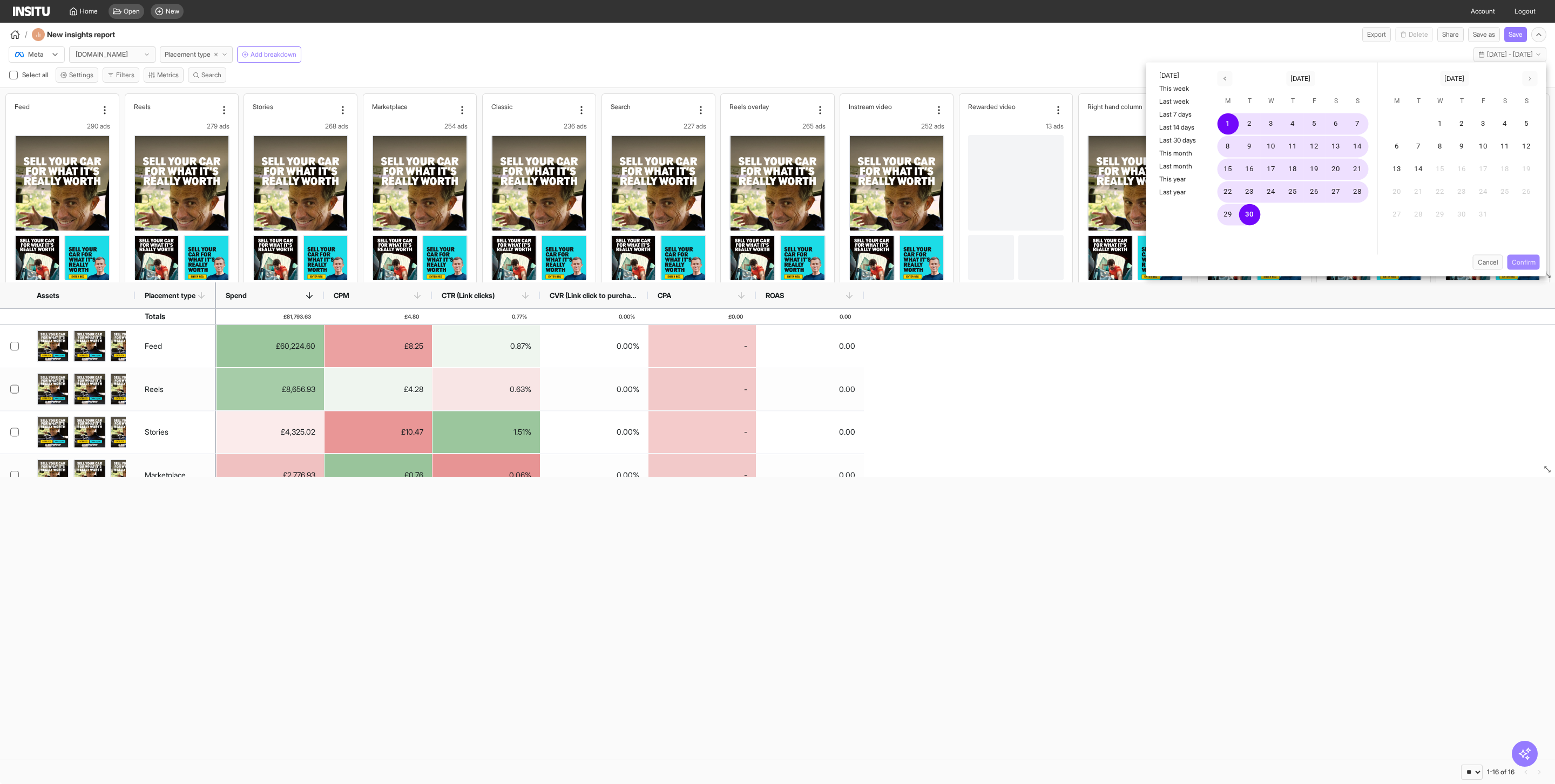
click at [1530, 263] on button "Confirm" at bounding box center [1524, 262] width 33 height 15
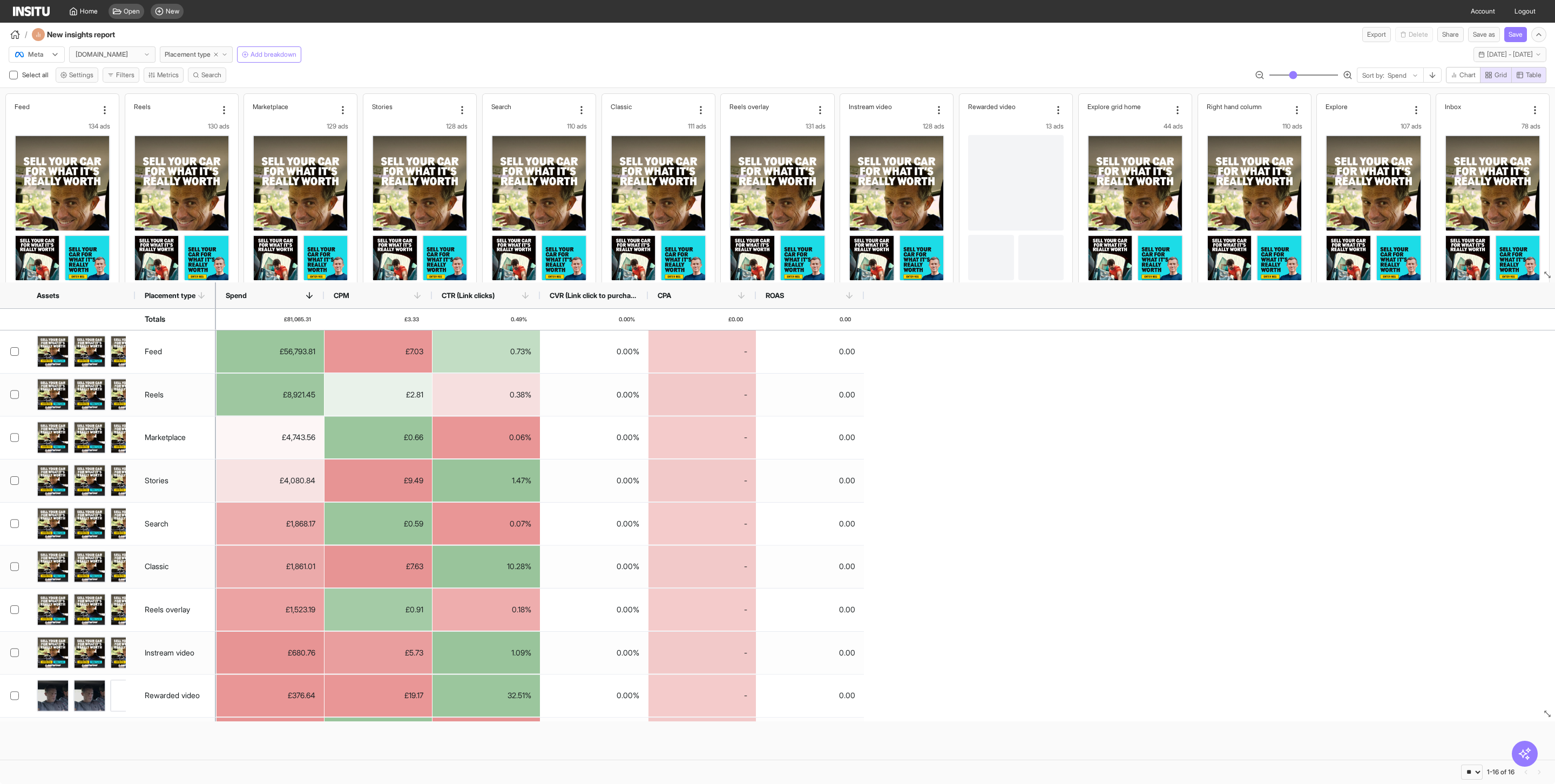
drag, startPoint x: 1545, startPoint y: 467, endPoint x: 1551, endPoint y: 714, distance: 247.1
click at [168, 77] on button "Metrics" at bounding box center [164, 75] width 40 height 15
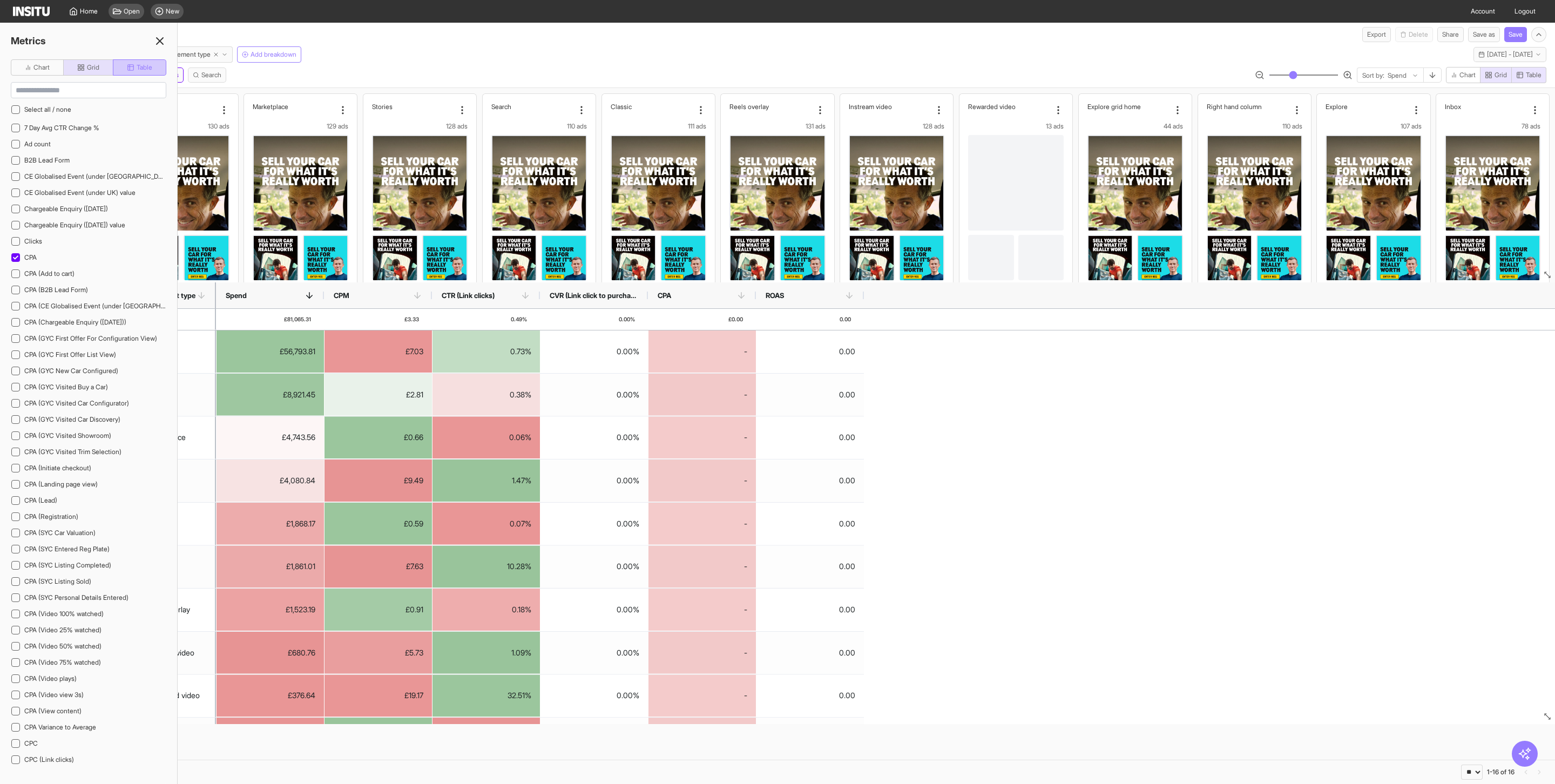
click at [143, 68] on span "Table" at bounding box center [144, 68] width 16 height 8
click at [89, 92] on input at bounding box center [89, 90] width 155 height 15
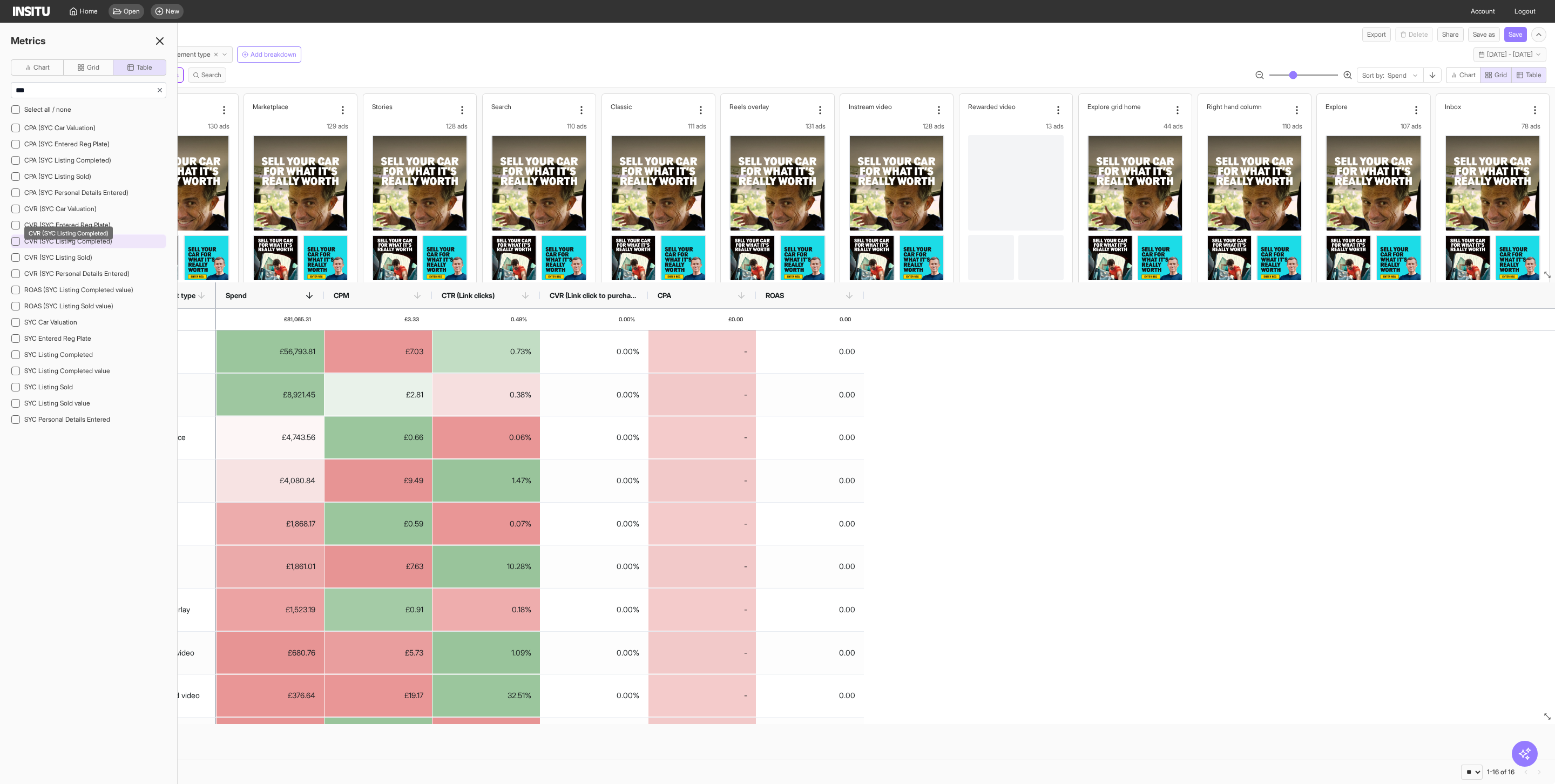
click at [49, 245] on span "CVR (SYC Listing Completed)" at bounding box center [68, 241] width 88 height 8
click at [16, 244] on icon at bounding box center [15, 241] width 5 height 5
click at [14, 357] on icon at bounding box center [15, 354] width 5 height 5
click at [70, 86] on input "***" at bounding box center [84, 90] width 145 height 15
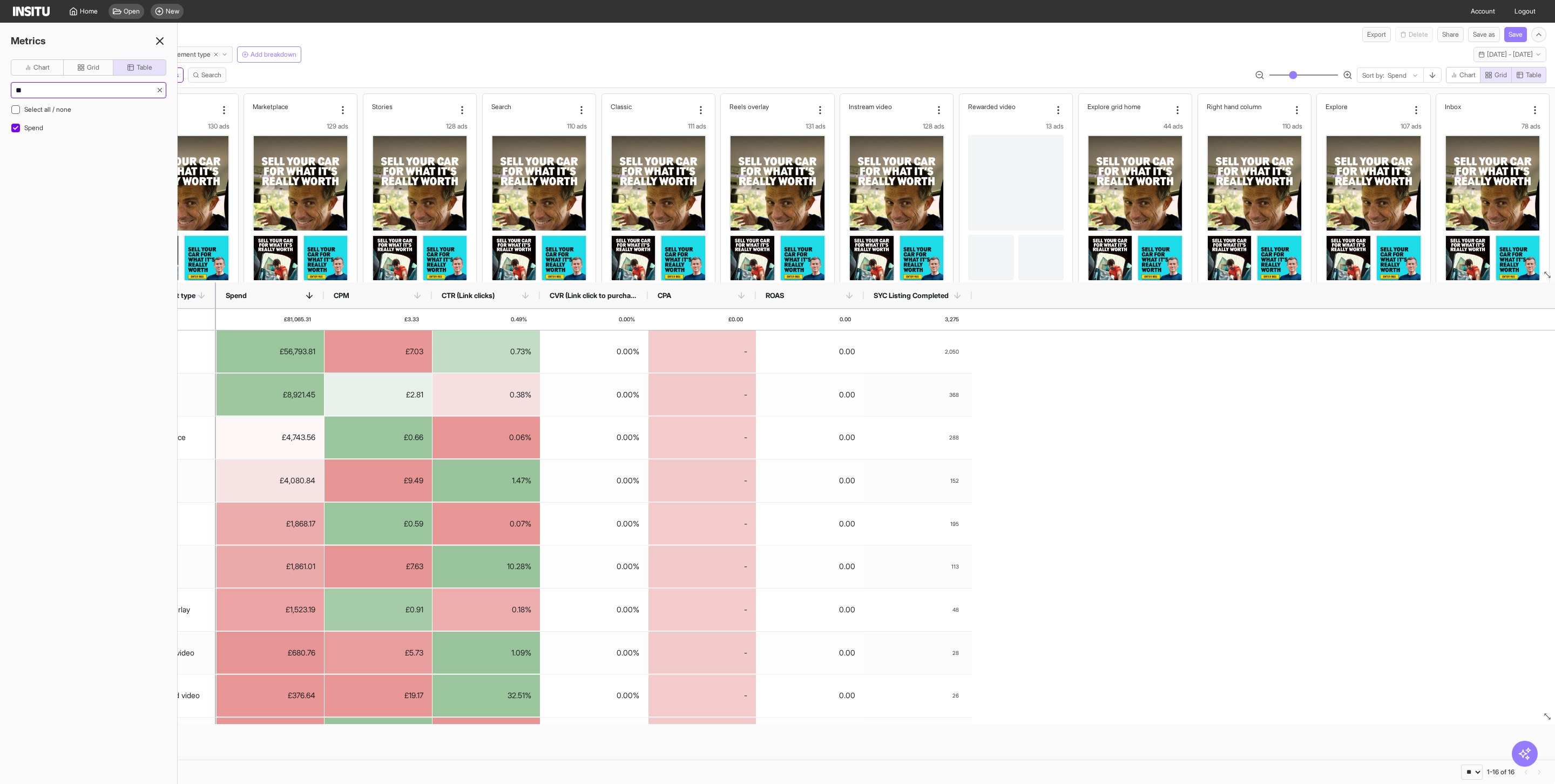
type input "*"
click at [34, 126] on span "CPM" at bounding box center [31, 127] width 14 height 8
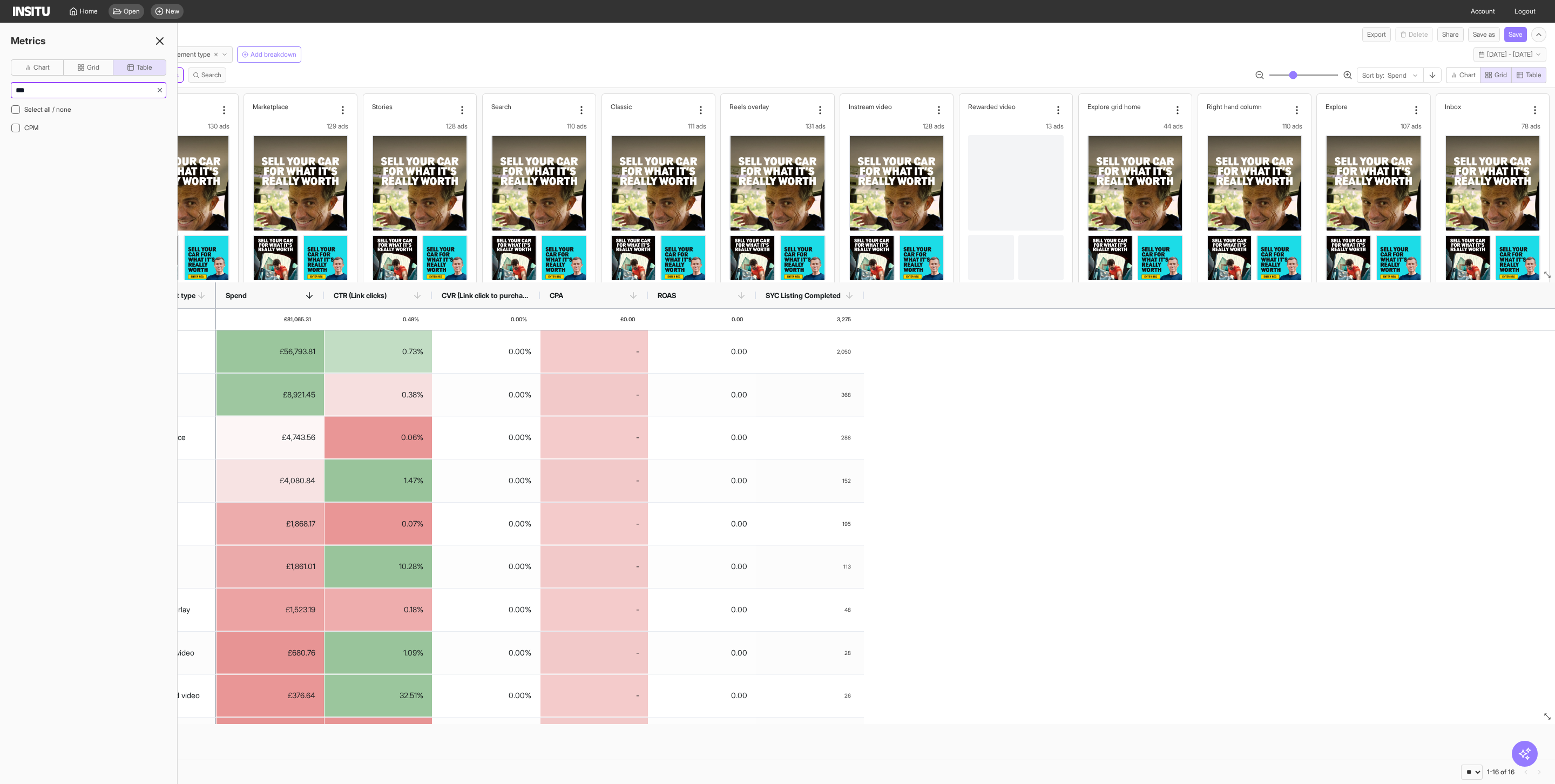
drag, startPoint x: 45, startPoint y: 98, endPoint x: 0, endPoint y: 98, distance: 45.0
click at [0, 98] on div "Chart Grid Table *** Select all / none CPM" at bounding box center [88, 106] width 177 height 93
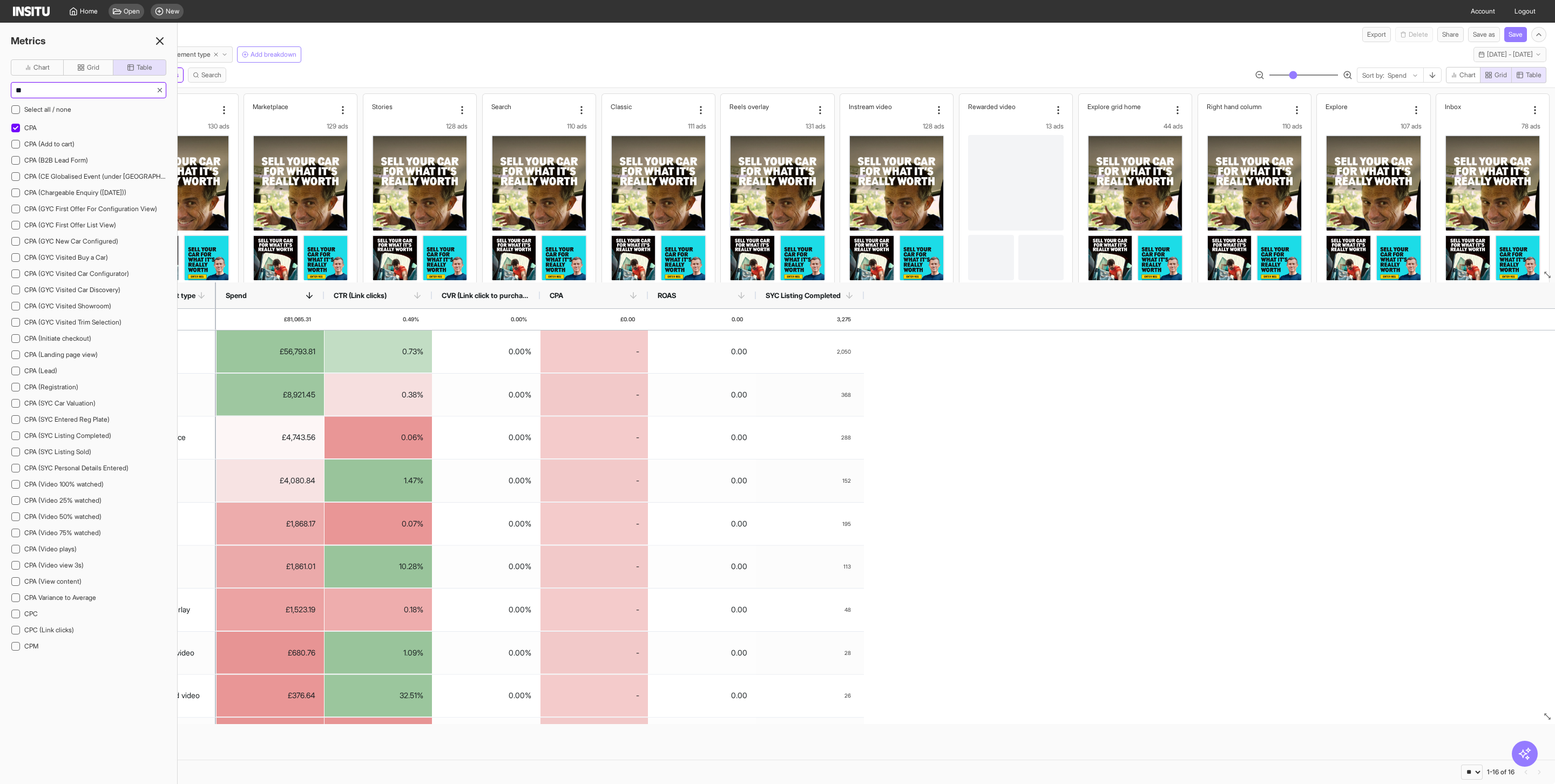
type input "*"
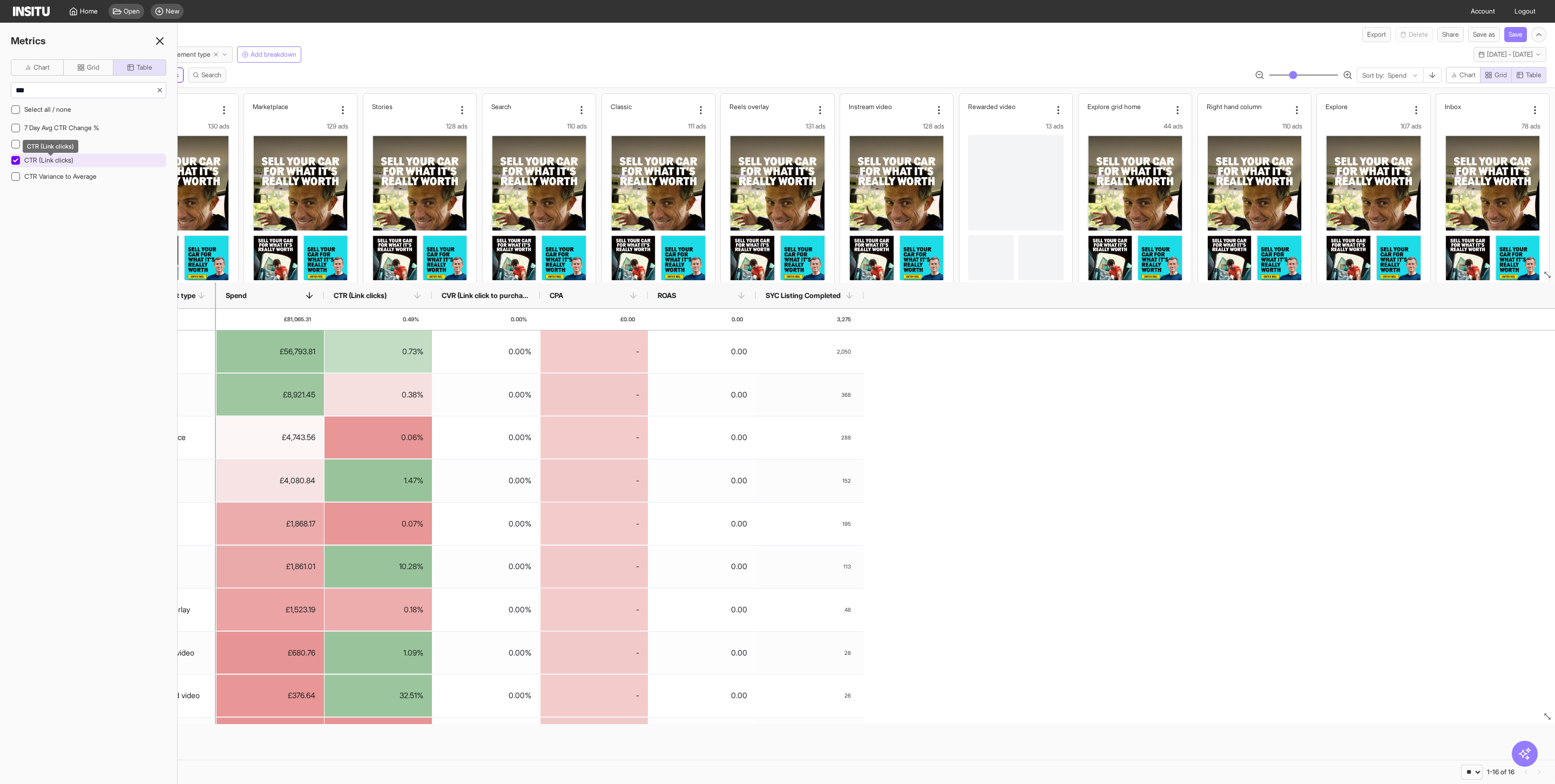
click at [48, 164] on span "CTR (Link clicks)" at bounding box center [48, 159] width 49 height 8
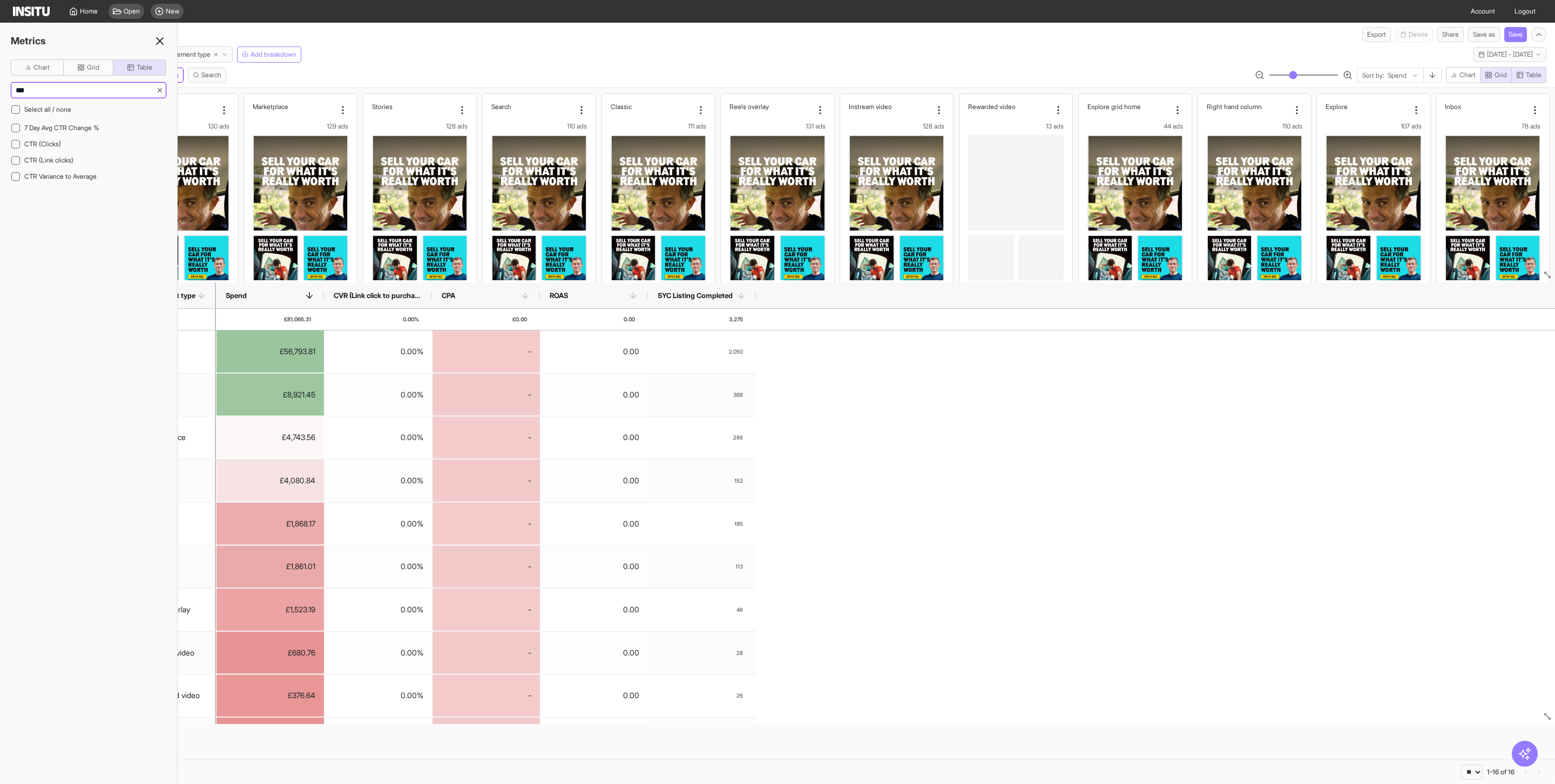
click at [76, 89] on input "***" at bounding box center [84, 90] width 145 height 15
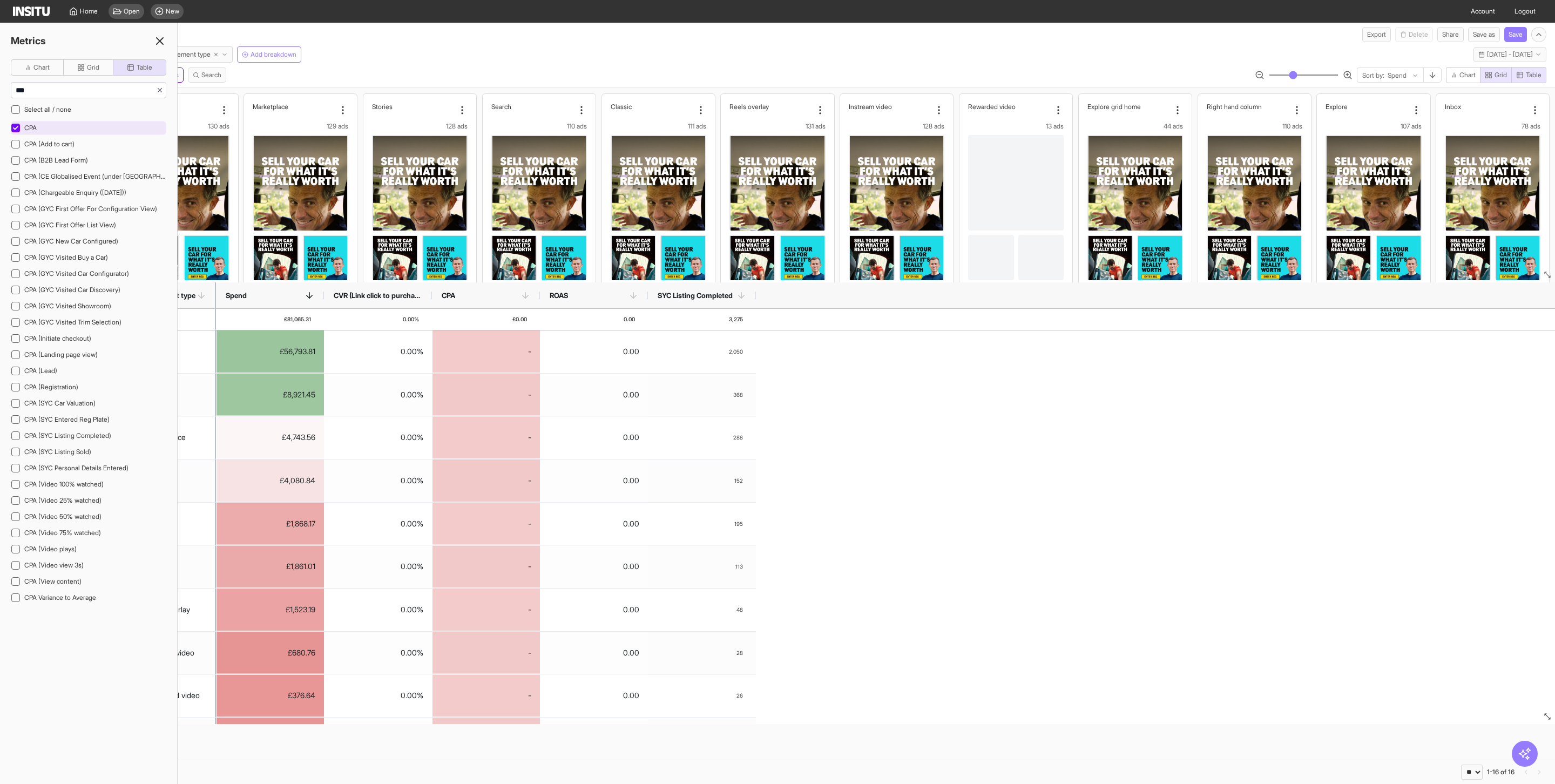
click at [46, 127] on div "CPA" at bounding box center [89, 127] width 156 height 14
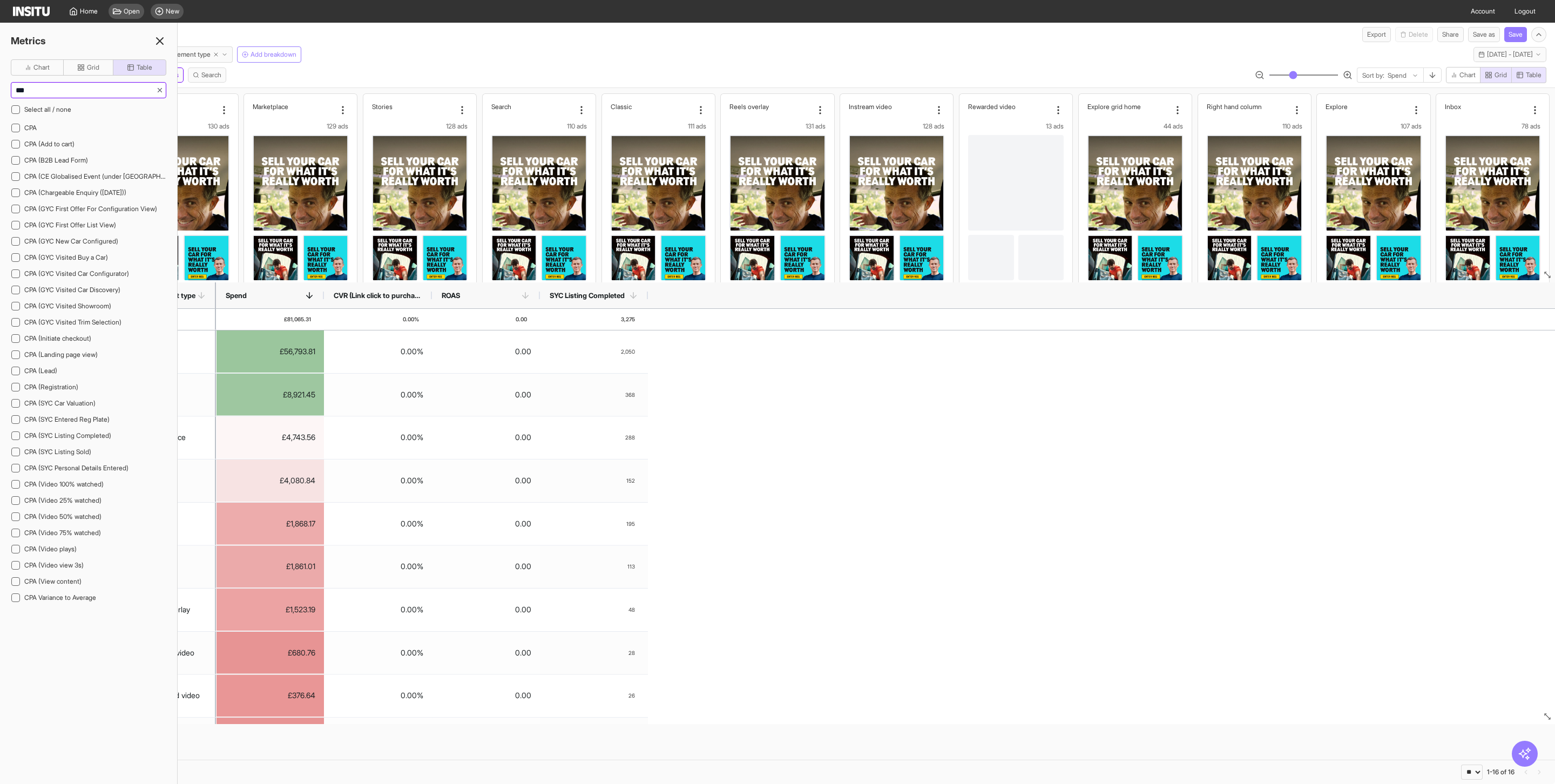
click at [48, 92] on input "***" at bounding box center [84, 90] width 145 height 15
type input "*"
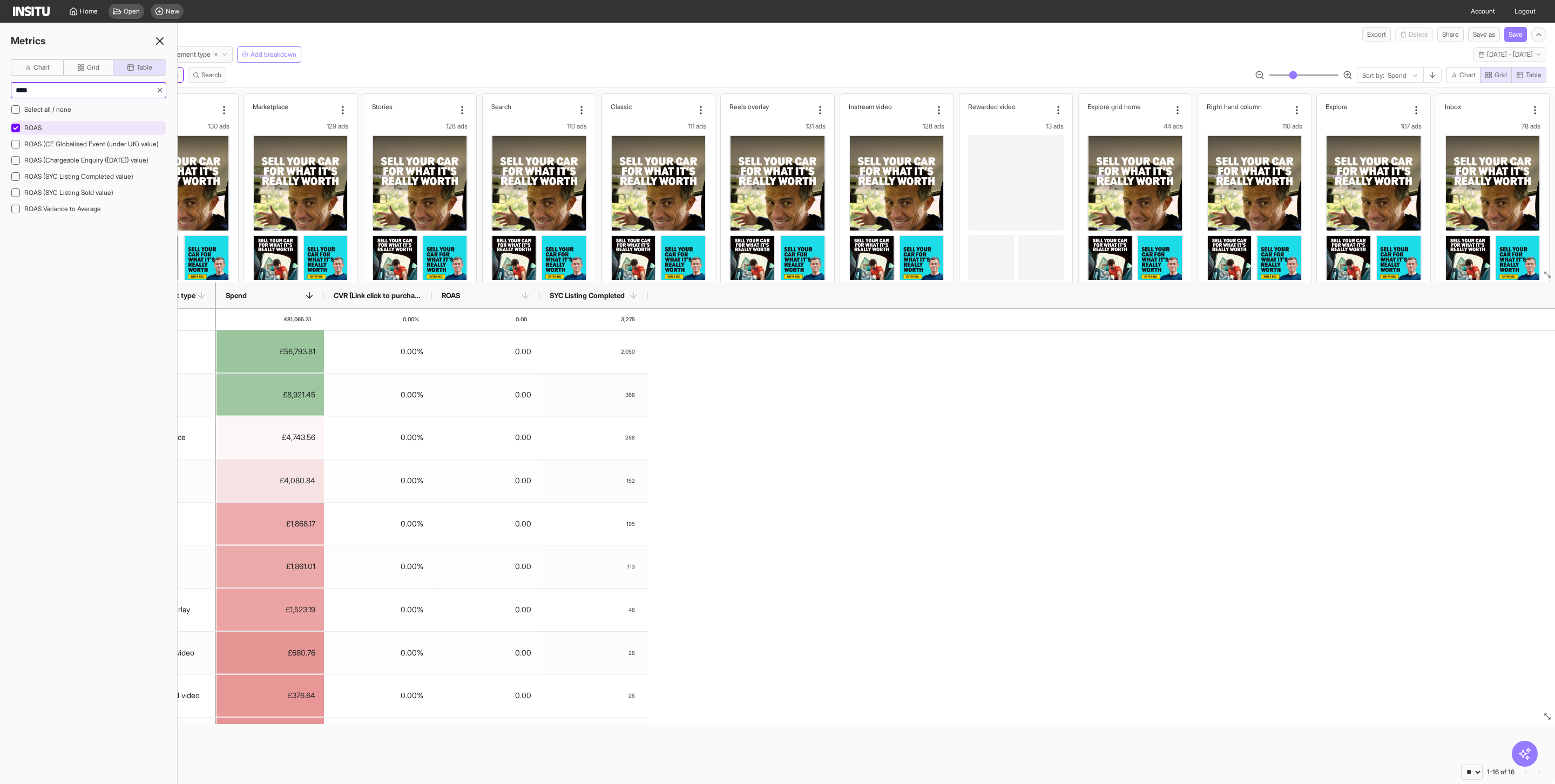
type input "****"
click at [32, 127] on span "ROAS" at bounding box center [33, 127] width 18 height 8
drag, startPoint x: 48, startPoint y: 95, endPoint x: 2, endPoint y: 95, distance: 46.0
click at [3, 95] on div "Chart Grid Table **** Select all / none ROAS ROAS (CE Globalised Event (under U…" at bounding box center [88, 146] width 177 height 174
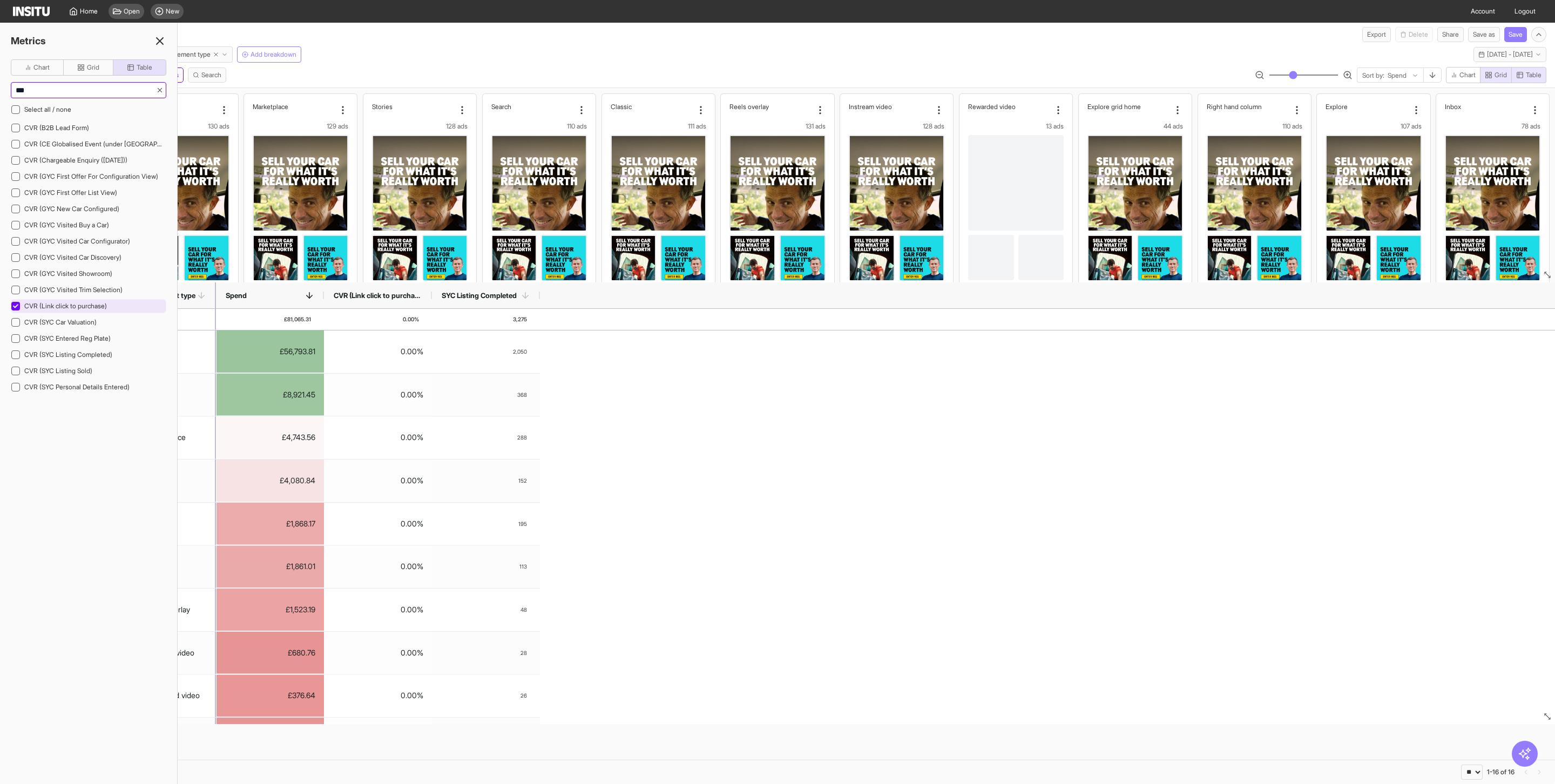
type input "***"
click at [45, 310] on span "CVR (Link click to purchase)" at bounding box center [65, 305] width 83 height 8
click at [534, 426] on div "£56,793.81 2,050 £8,921.45 368 £4,743.56 288 £4,080.84 152 £1,868.17 195 £1,861…" at bounding box center [886, 674] width 1339 height 688
click at [162, 40] on icon at bounding box center [159, 40] width 13 height 13
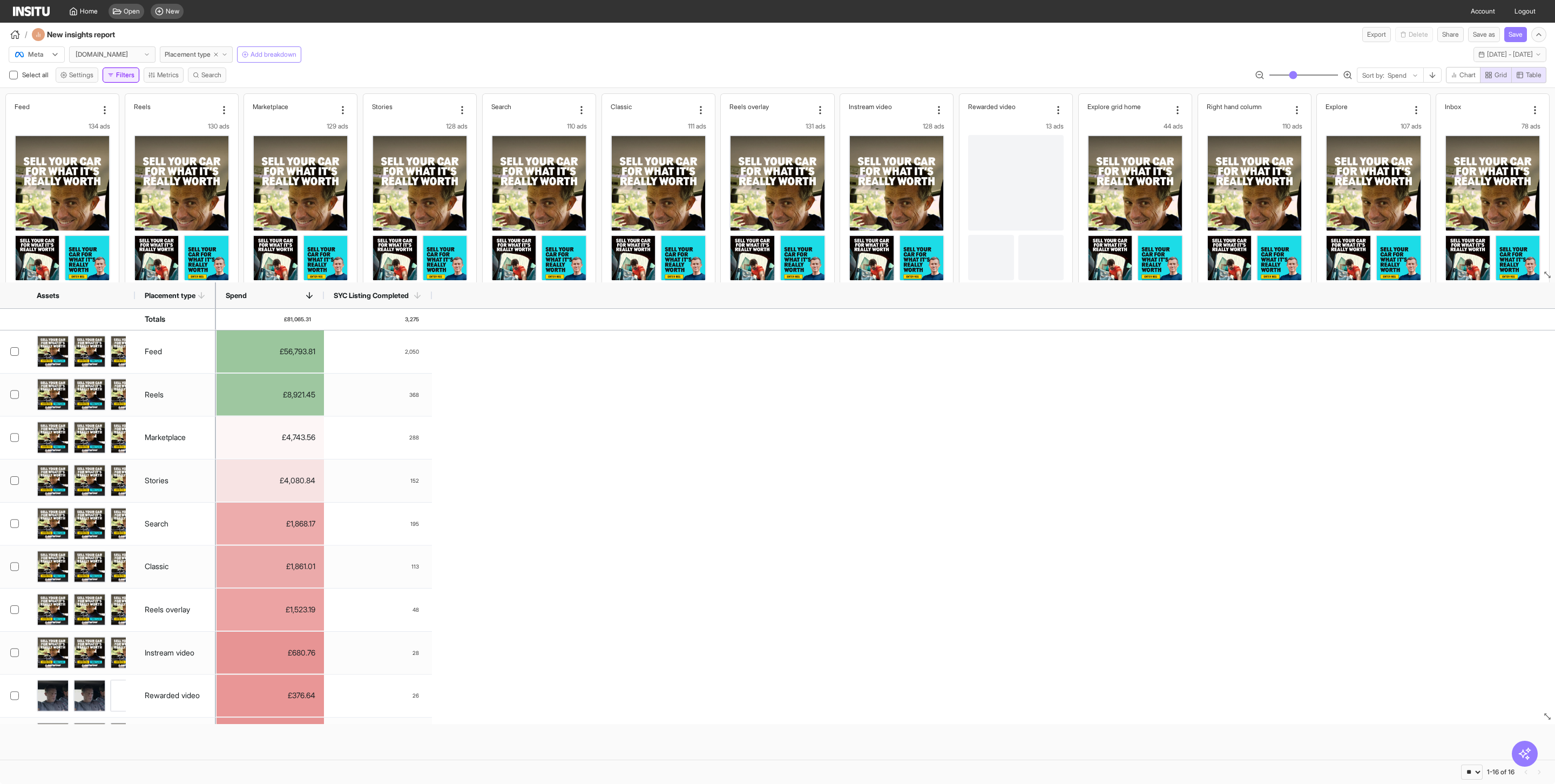
click at [114, 77] on icon "button" at bounding box center [110, 75] width 7 height 7
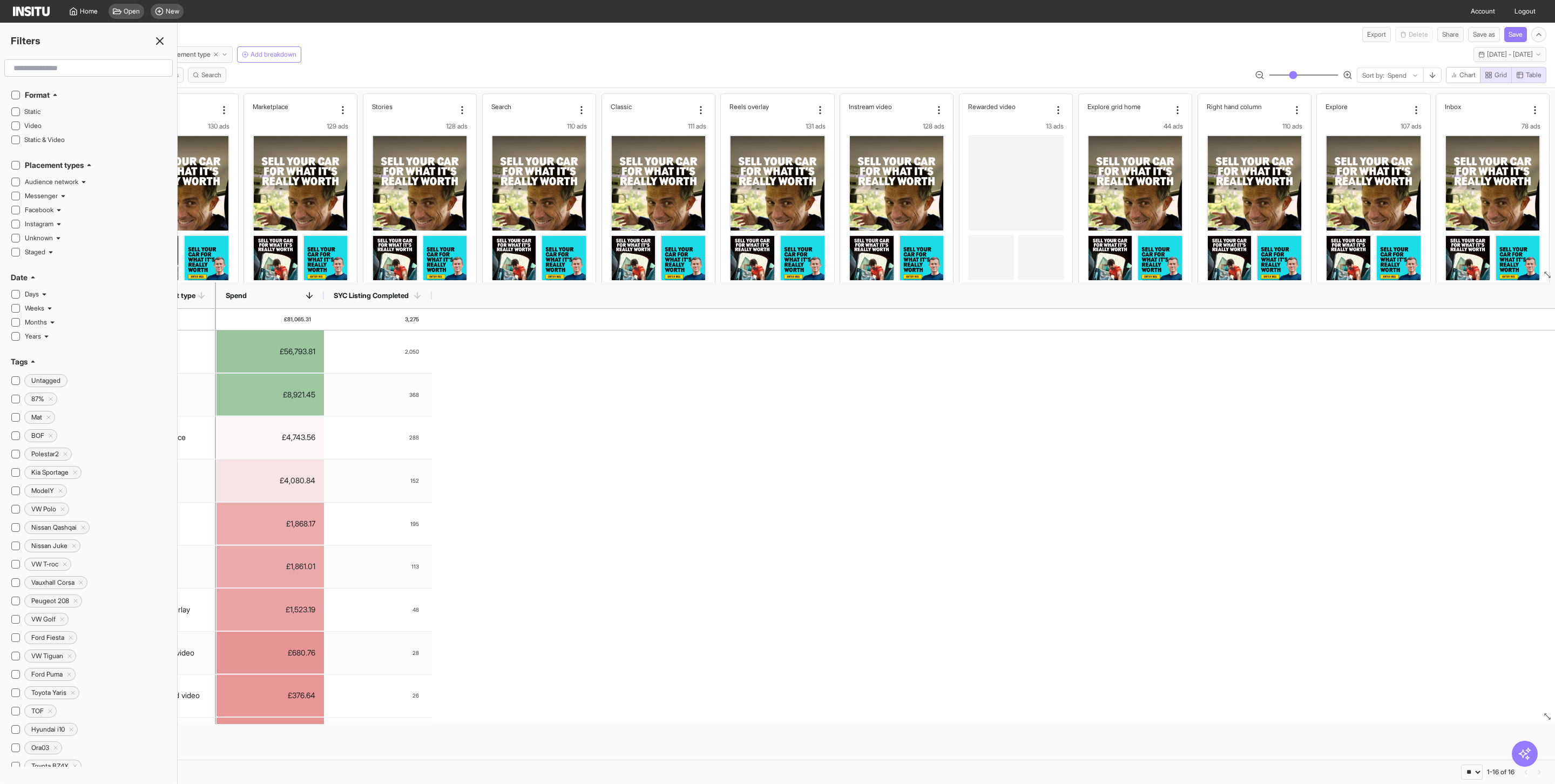
click at [92, 68] on input "text" at bounding box center [88, 68] width 159 height 19
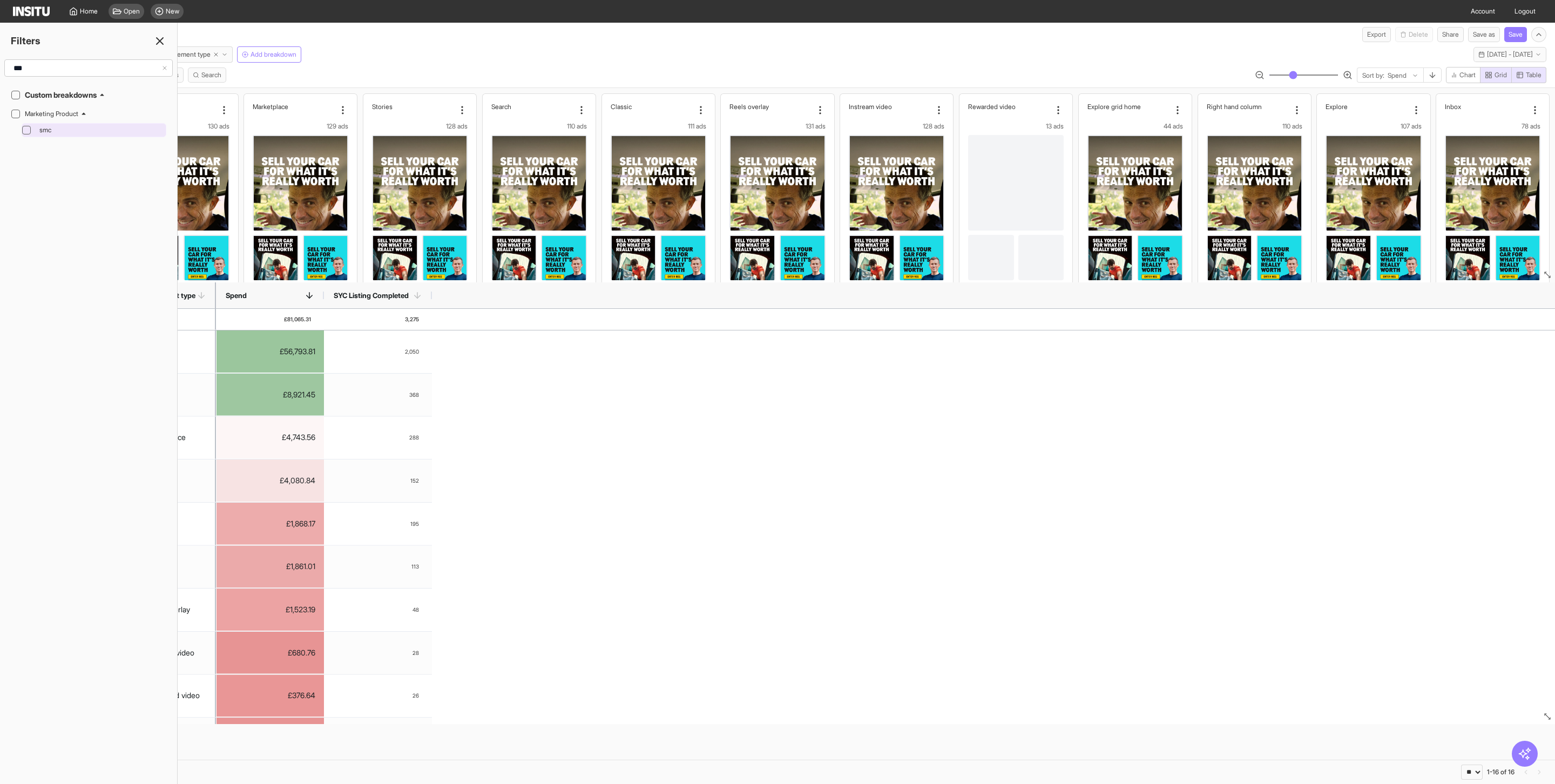
type input "***"
click at [46, 135] on span "smc" at bounding box center [101, 130] width 124 height 8
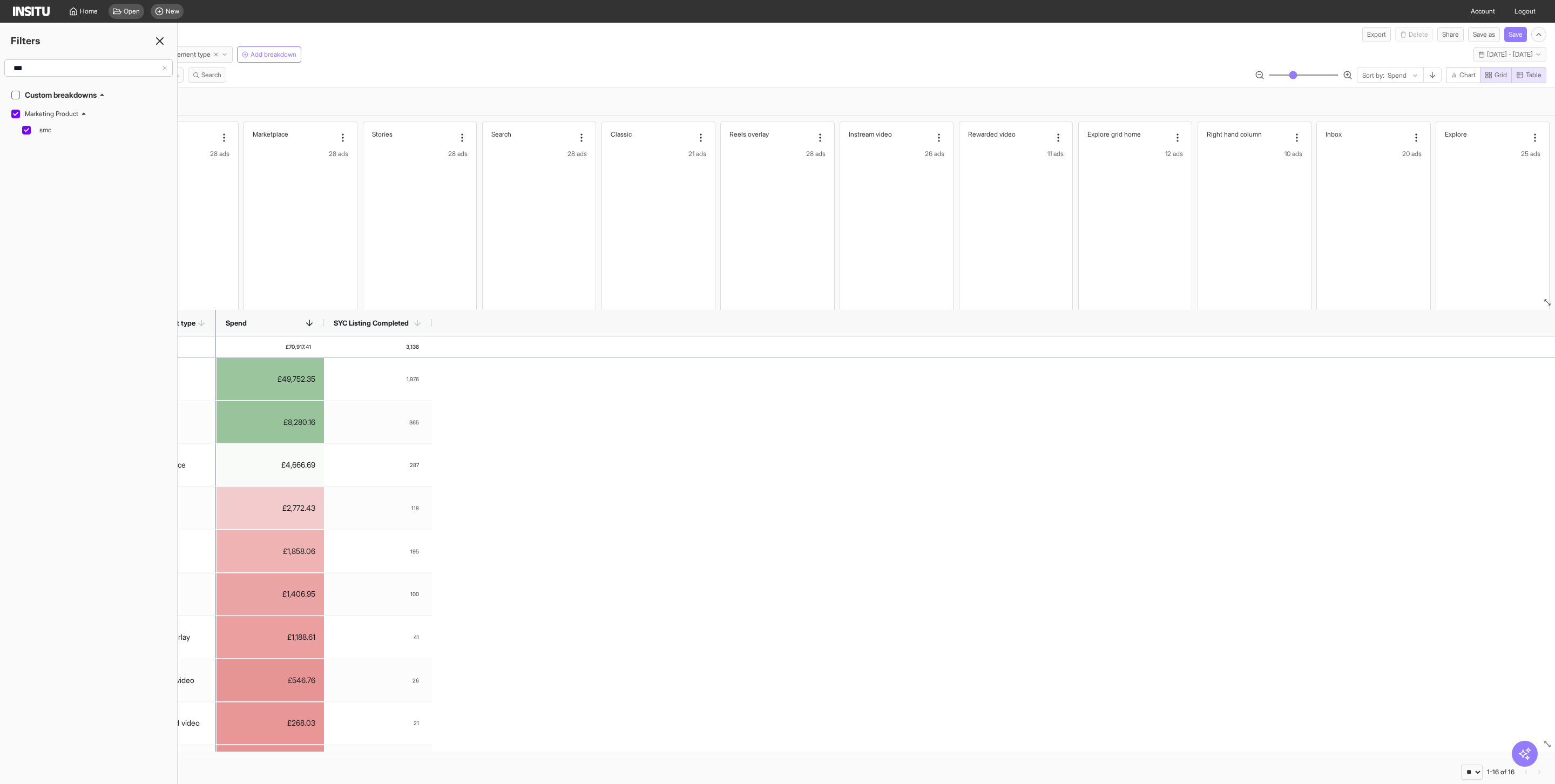
click at [535, 511] on div "£49,752.35 1,976 £8,280.16 365 £4,666.69 287 £2,772.43 118 £1,858.06 195 £1,406…" at bounding box center [886, 702] width 1339 height 688
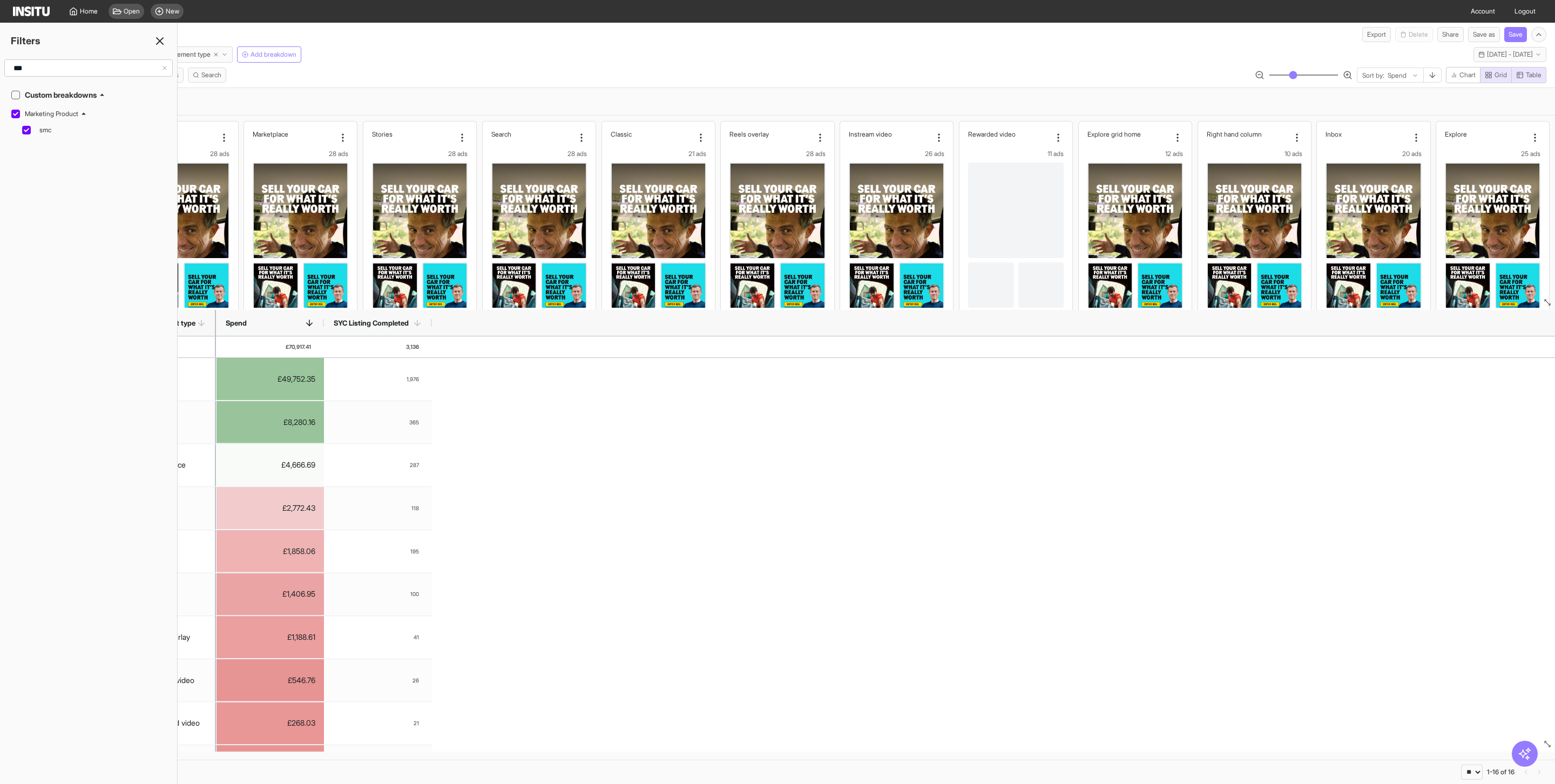
click at [163, 39] on icon at bounding box center [159, 40] width 13 height 13
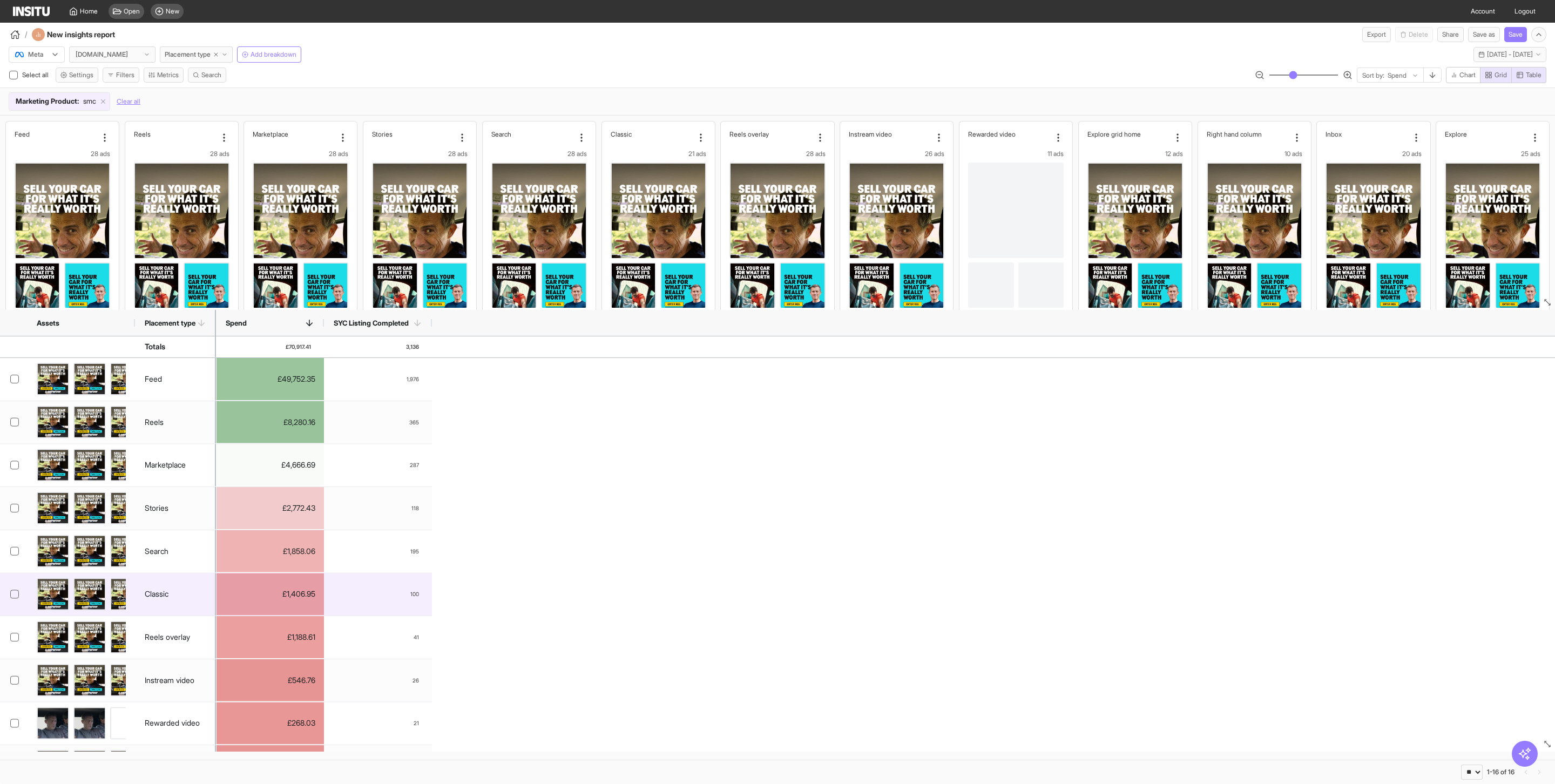
drag, startPoint x: 171, startPoint y: 598, endPoint x: 152, endPoint y: 597, distance: 19.0
click at [152, 597] on div "Classic" at bounding box center [176, 594] width 81 height 43
click at [152, 597] on div "Classic" at bounding box center [156, 594] width 24 height 22
click at [413, 588] on span "100" at bounding box center [415, 594] width 8 height 22
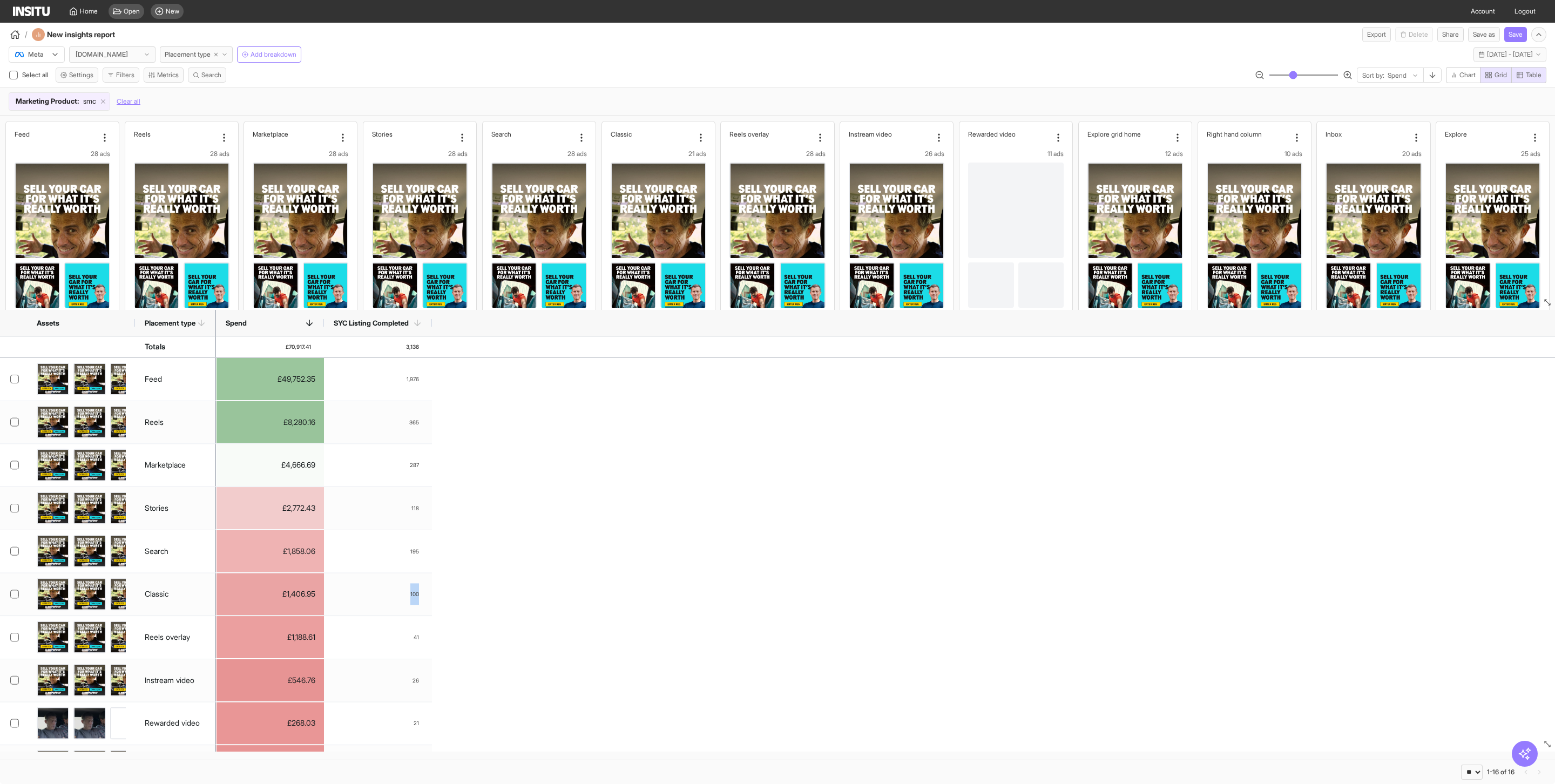
click at [494, 598] on div "£49,752.35 1,976 £8,280.16 365 £4,666.69 287 £2,772.43 118 £1,858.06 195 £1,406…" at bounding box center [886, 702] width 1339 height 688
click at [496, 654] on div "£49,752.35 1,976 £8,280.16 365 £4,666.69 287 £2,772.43 118 £1,858.06 195 £1,406…" at bounding box center [886, 702] width 1339 height 688
click at [432, 597] on div "£49,752.35 1,976 £8,280.16 365 £4,666.69 287 £2,772.43 118 £1,858.06 195 £1,406…" at bounding box center [886, 702] width 1339 height 688
click at [389, 599] on div "100" at bounding box center [378, 594] width 107 height 42
click at [499, 610] on div "£49,752.35 1,976 £8,280.16 365 £4,666.69 287 £2,772.43 118 £1,858.06 195 £1,406…" at bounding box center [886, 702] width 1339 height 688
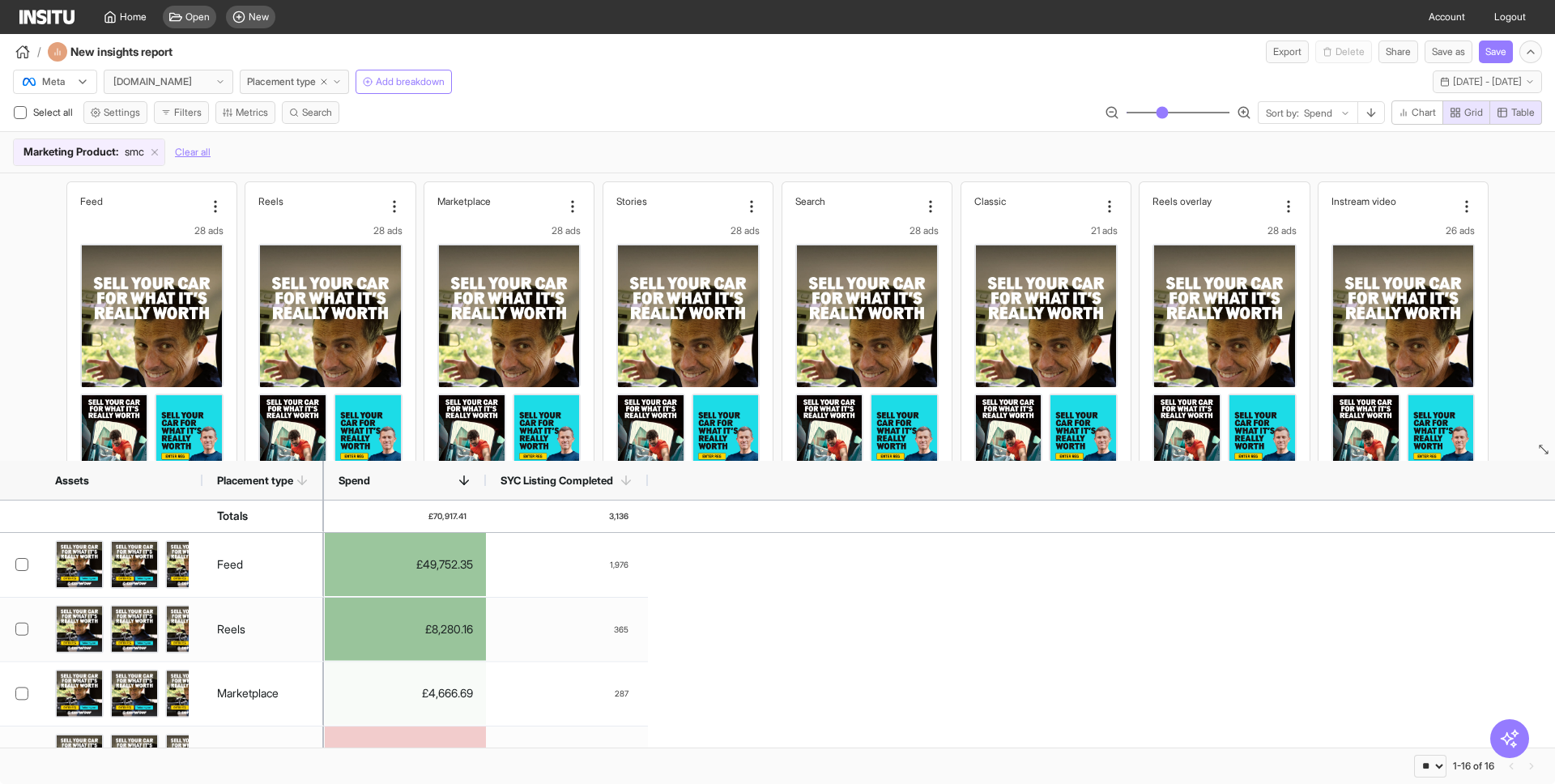
drag, startPoint x: 1546, startPoint y: 454, endPoint x: 1554, endPoint y: 282, distance: 172.2
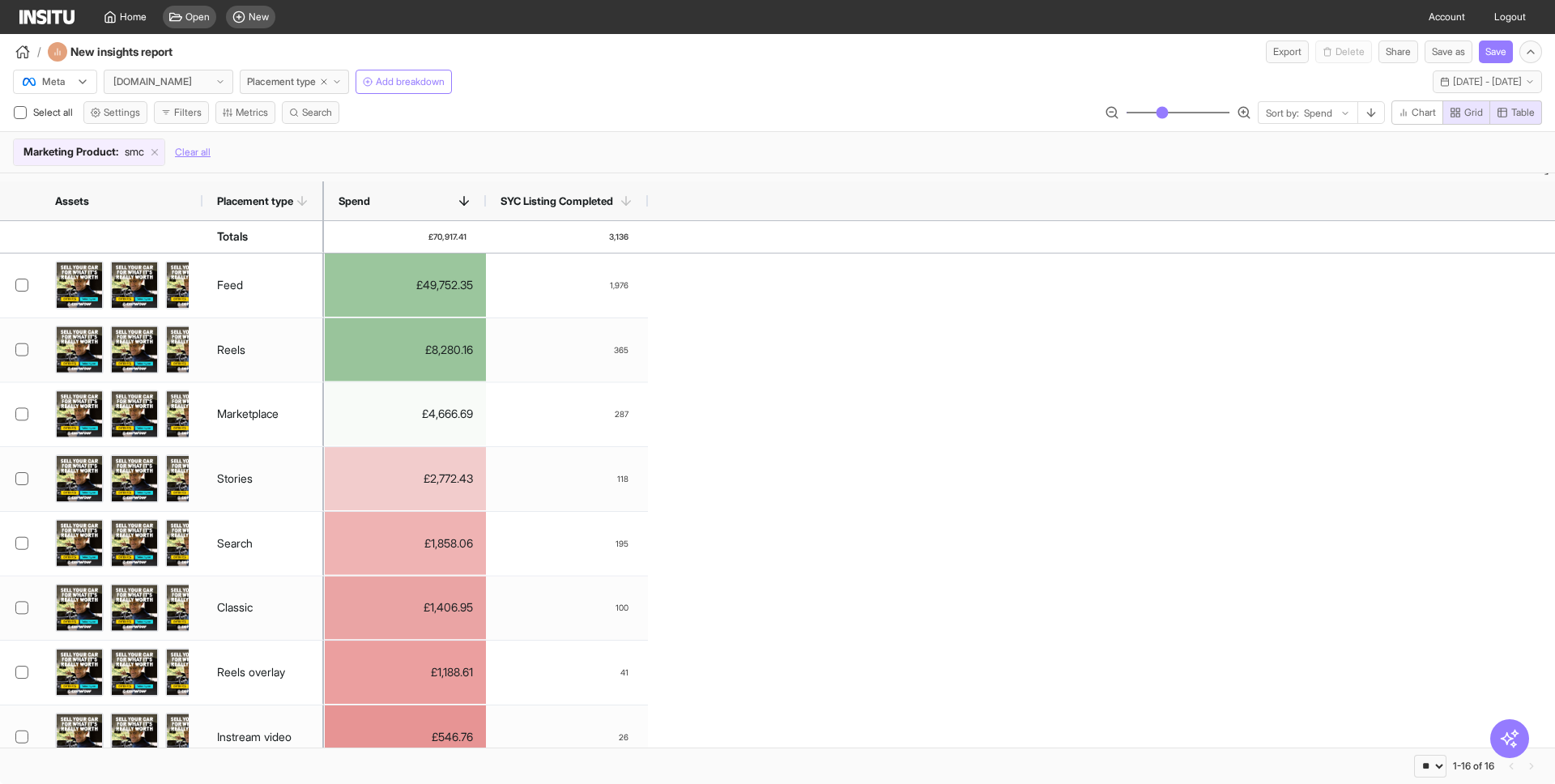
drag, startPoint x: 1548, startPoint y: 285, endPoint x: 1554, endPoint y: 147, distance: 138.1
